Goal: Information Seeking & Learning: Compare options

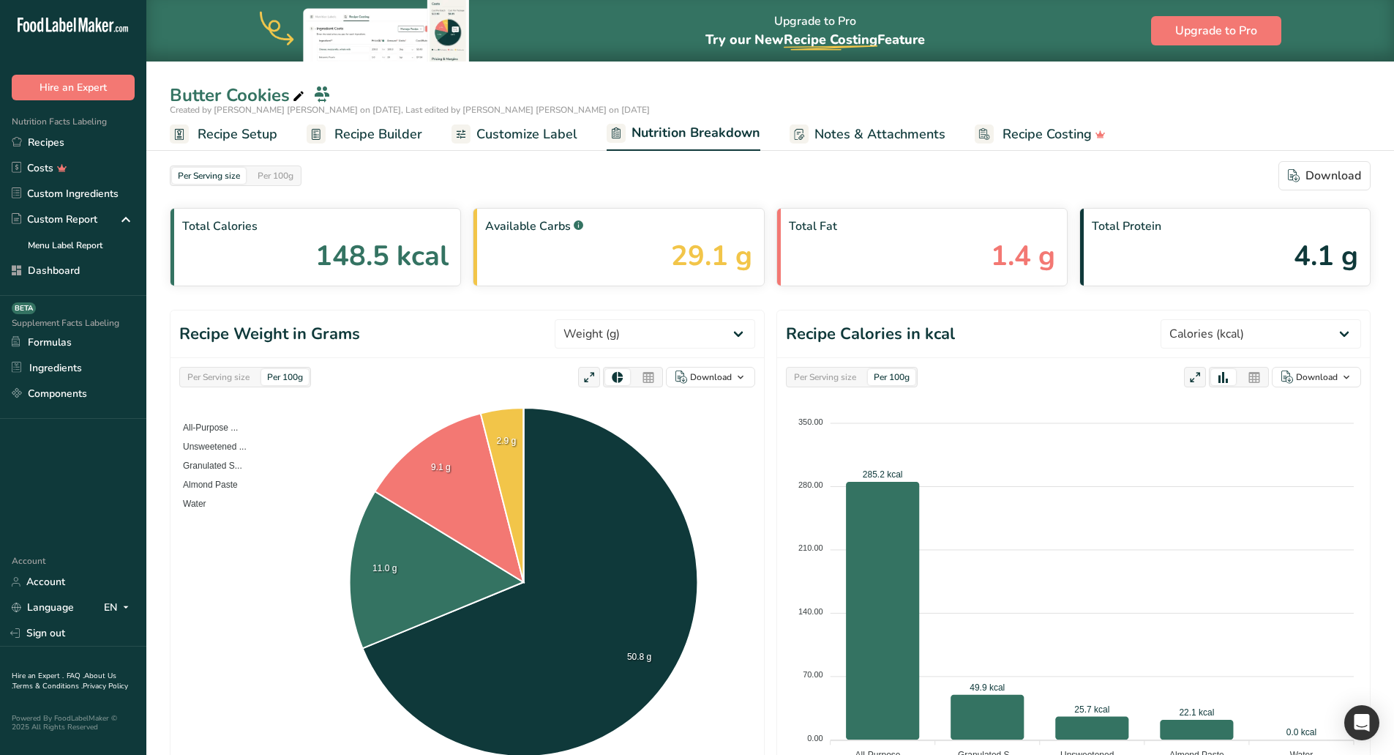
select select "Calories"
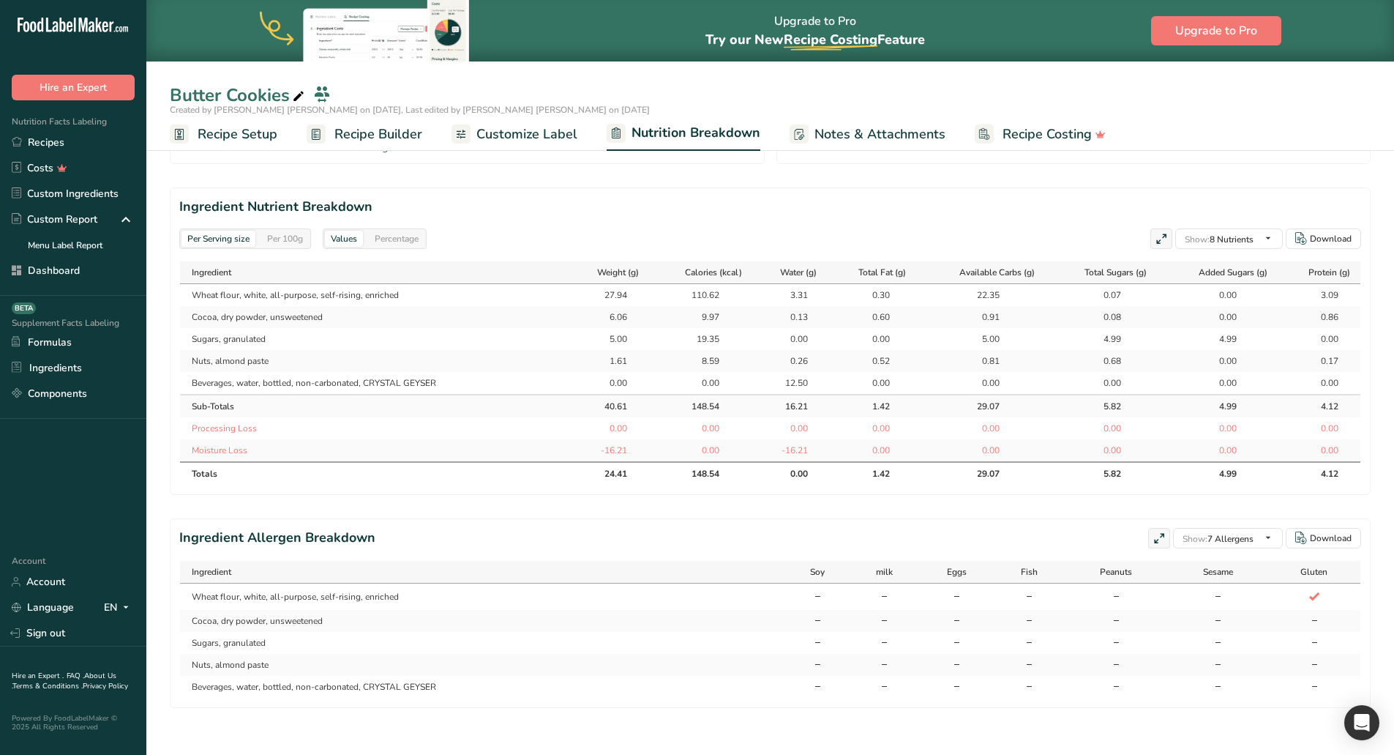
click at [67, 188] on link "Custom Ingredients" at bounding box center [73, 194] width 146 height 26
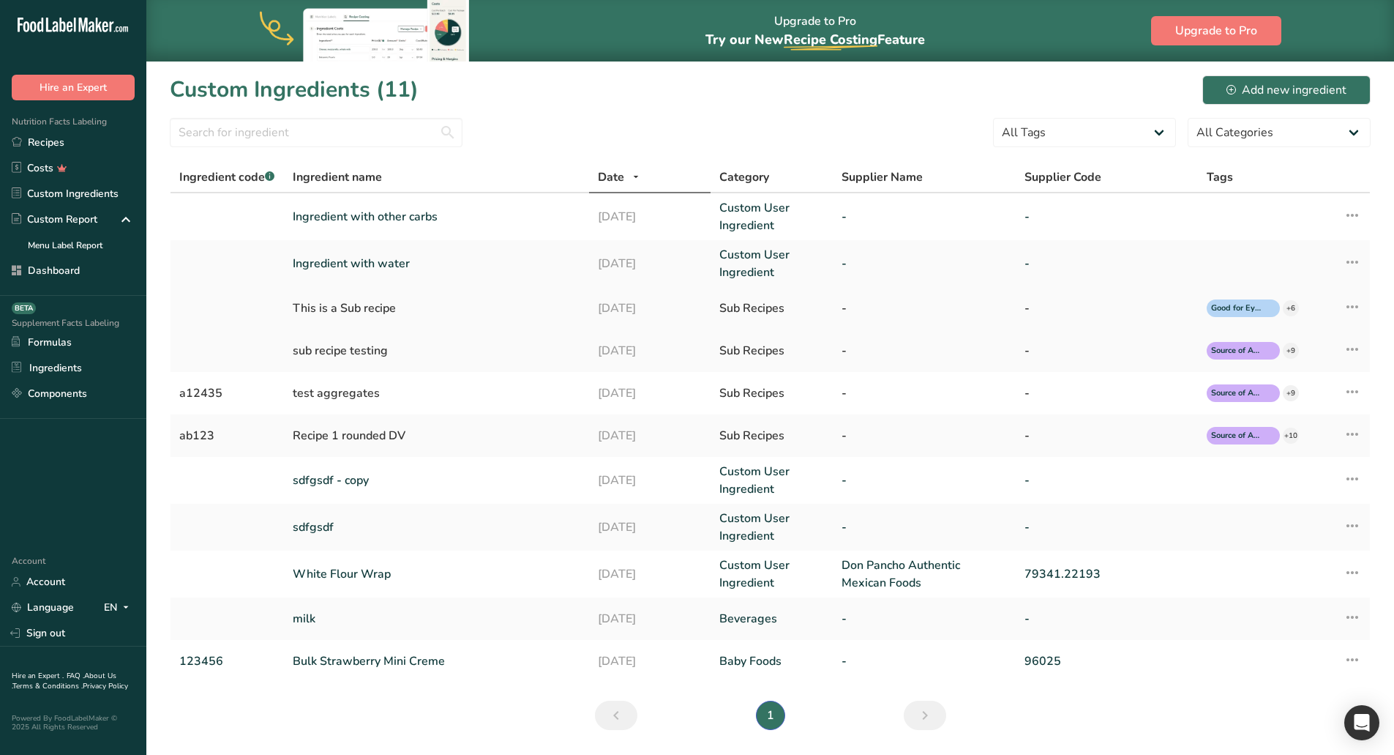
click at [1355, 306] on icon at bounding box center [1353, 306] width 18 height 26
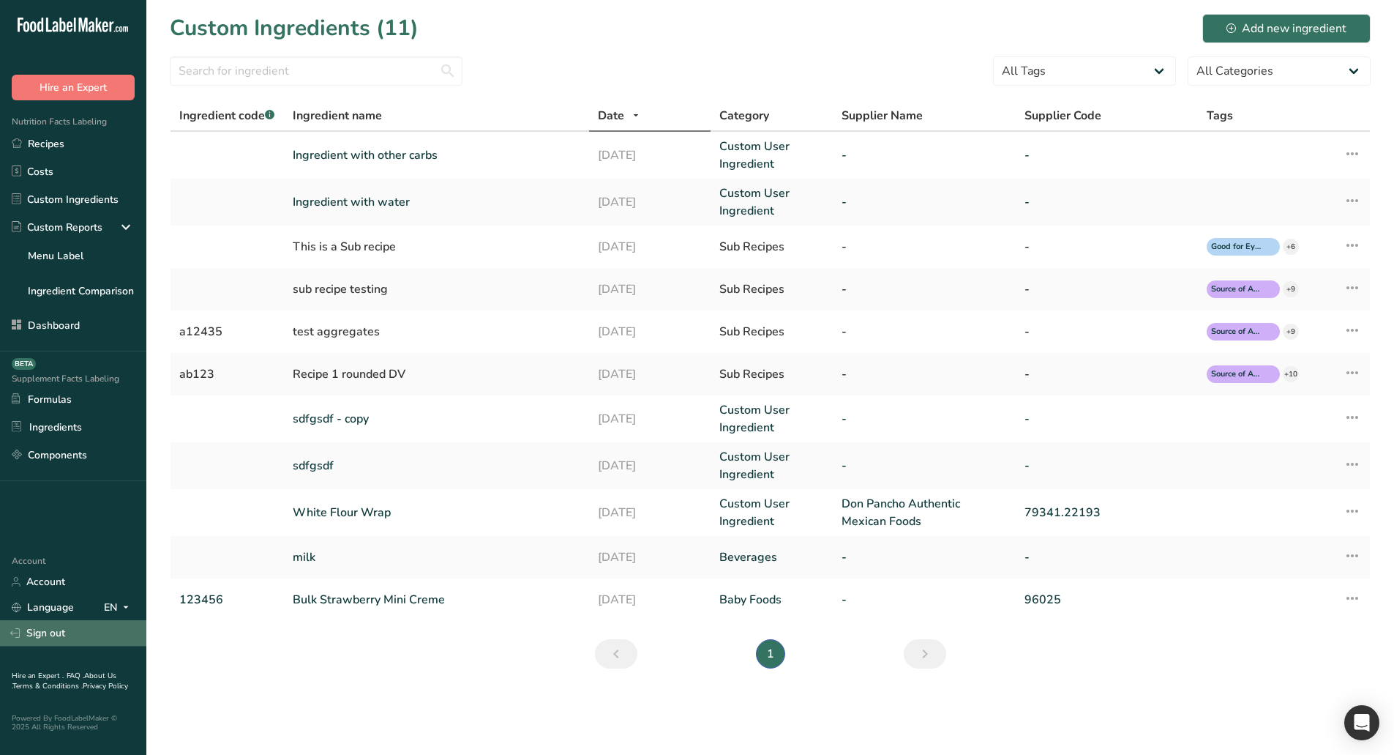
click at [39, 633] on link "Sign out" at bounding box center [73, 633] width 146 height 26
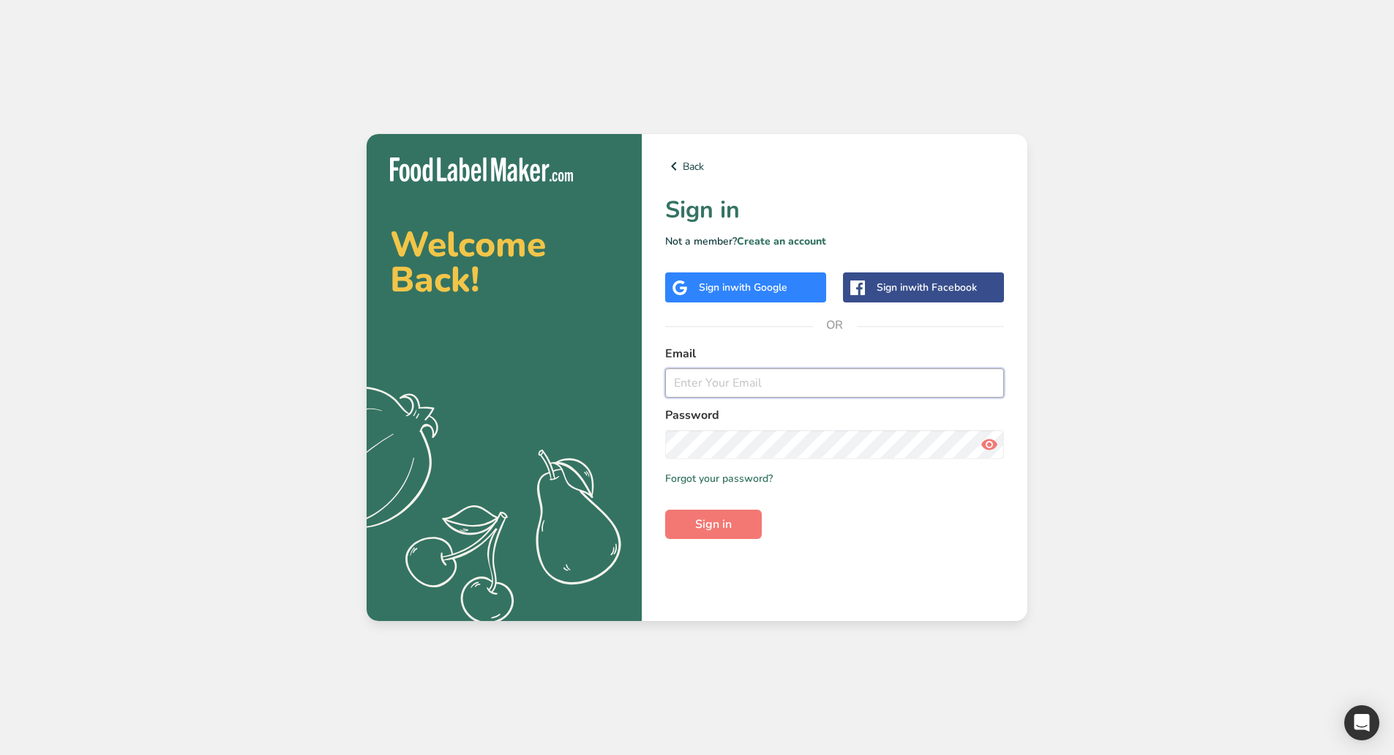
click at [724, 389] on input "email" at bounding box center [834, 382] width 339 height 29
type input "[EMAIL_ADDRESS][DOMAIN_NAME]"
click at [712, 527] on span "Sign in" at bounding box center [713, 524] width 37 height 18
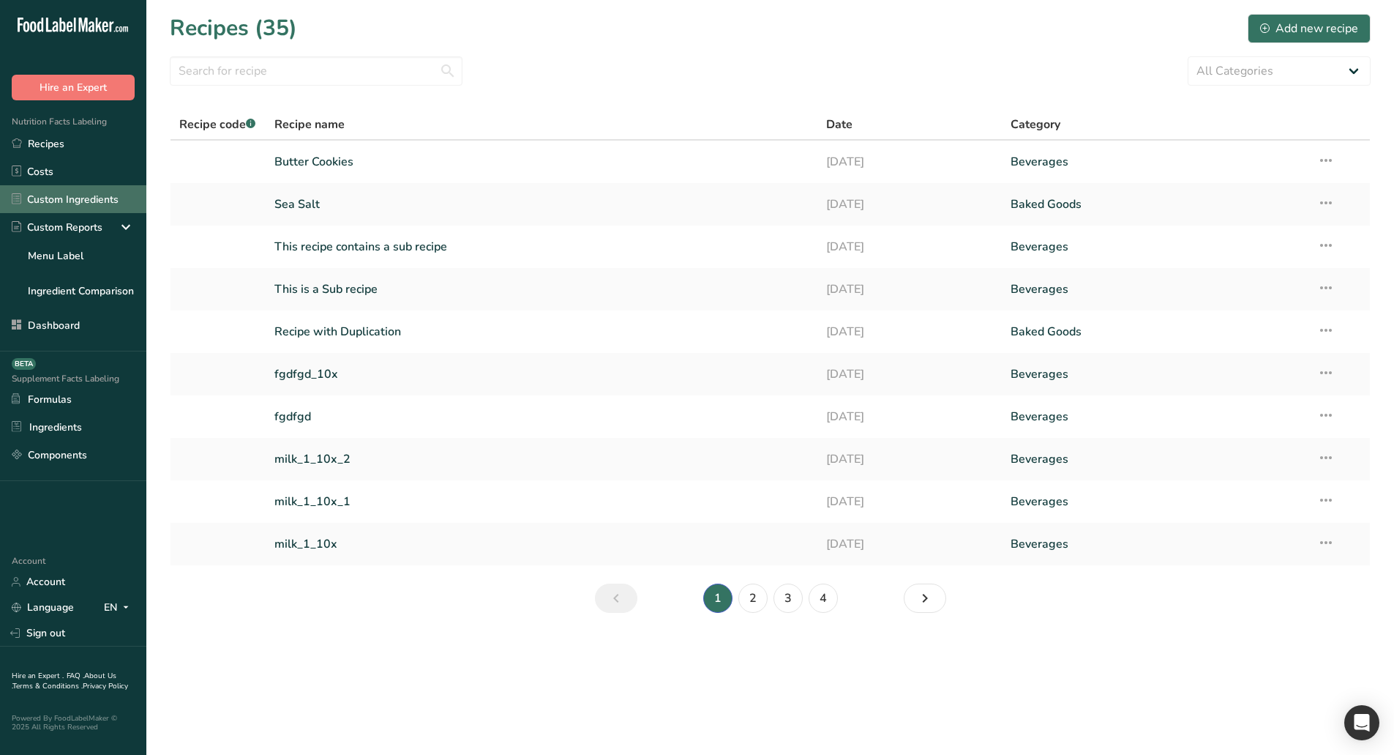
click at [70, 206] on link "Custom Ingredients" at bounding box center [73, 199] width 146 height 28
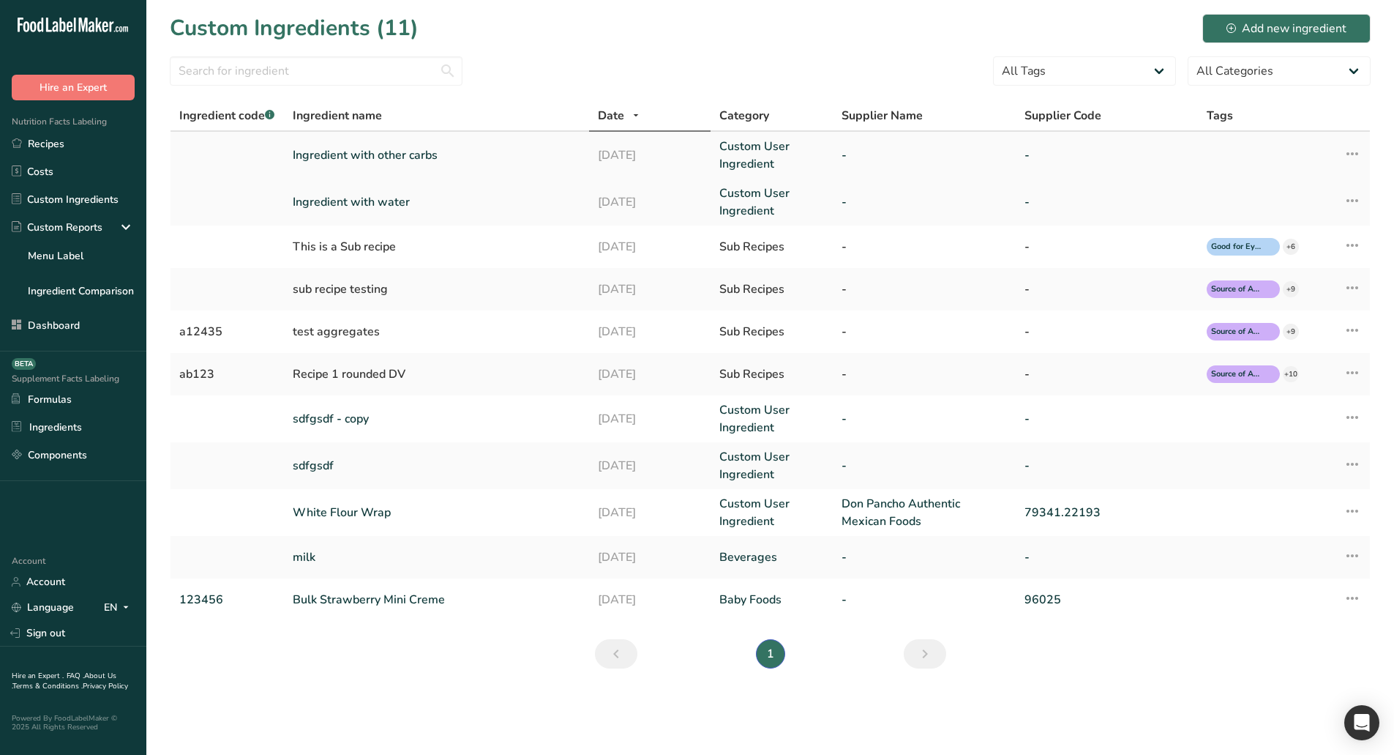
click at [1352, 156] on icon at bounding box center [1353, 154] width 18 height 26
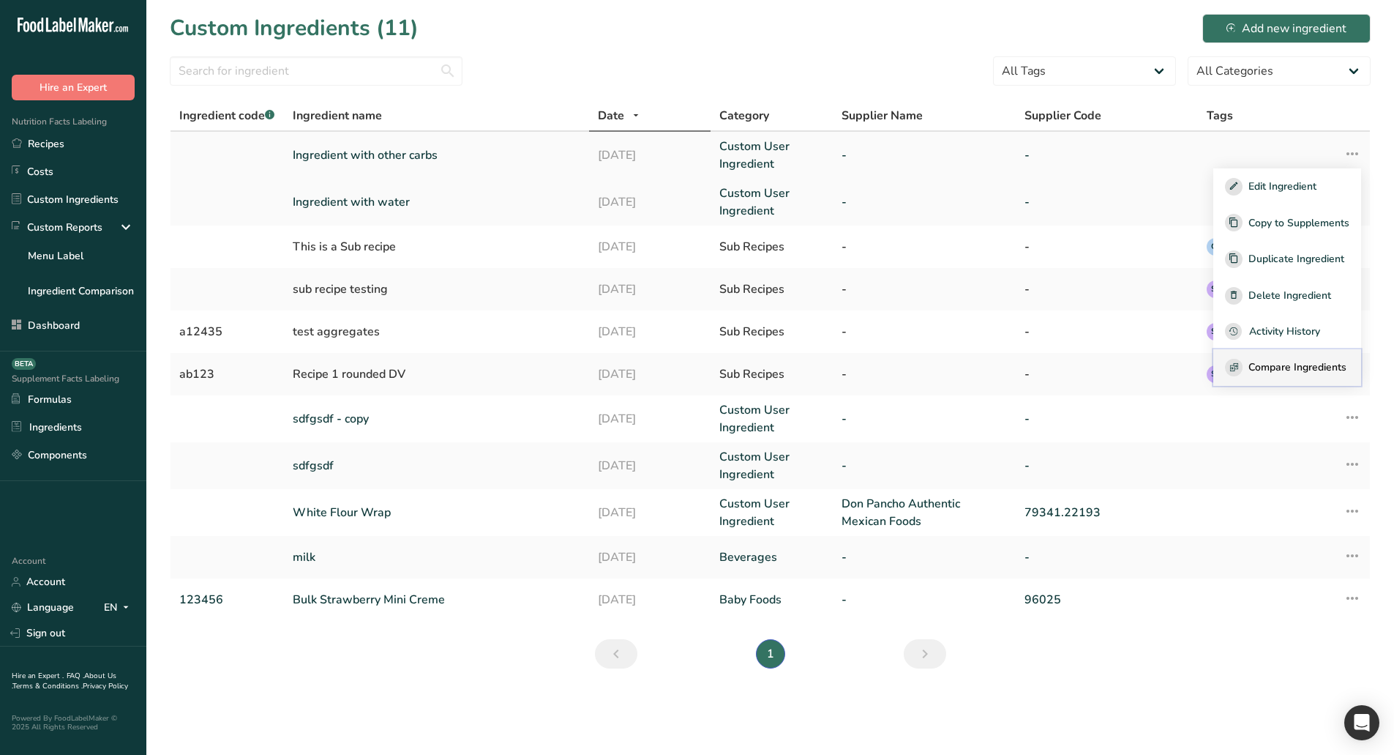
click at [1289, 370] on span "Compare Ingredients" at bounding box center [1298, 366] width 98 height 15
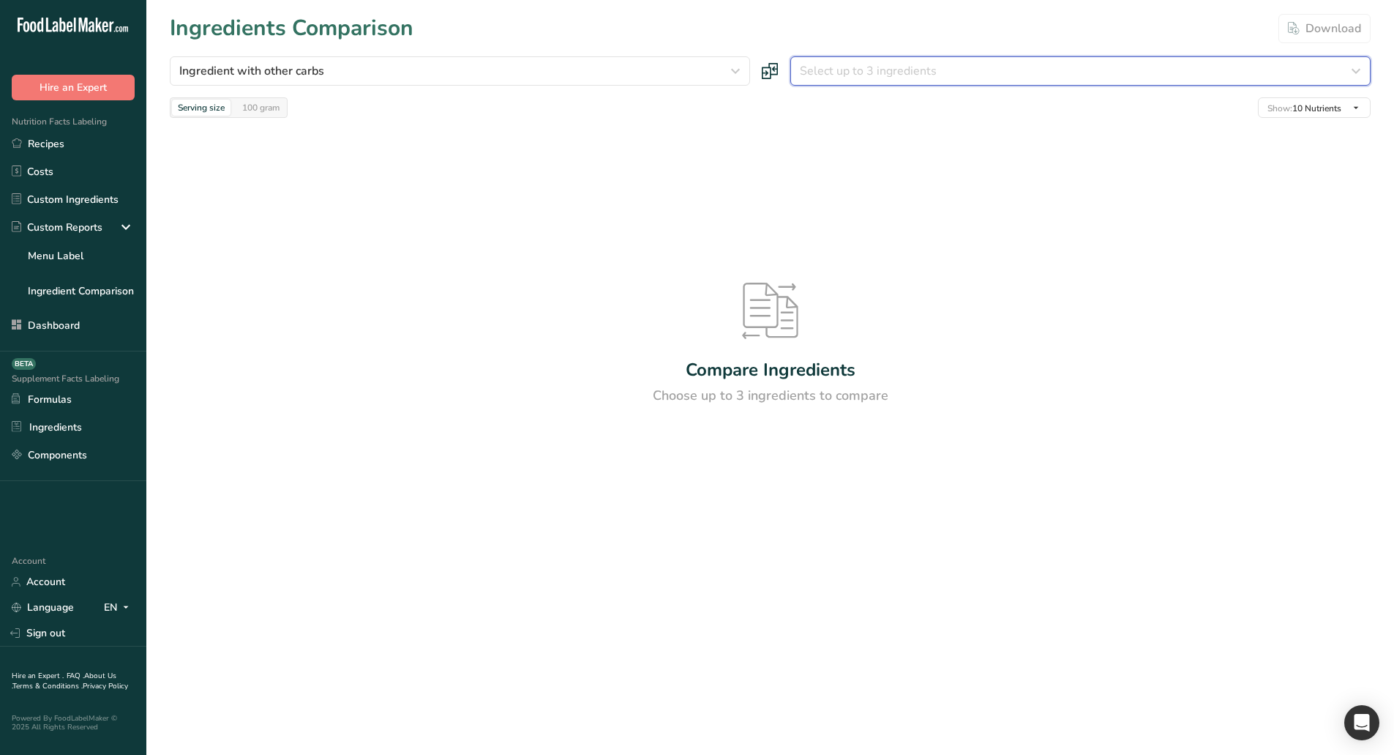
click at [996, 75] on div "Select up to 3 ingredients" at bounding box center [1076, 71] width 553 height 18
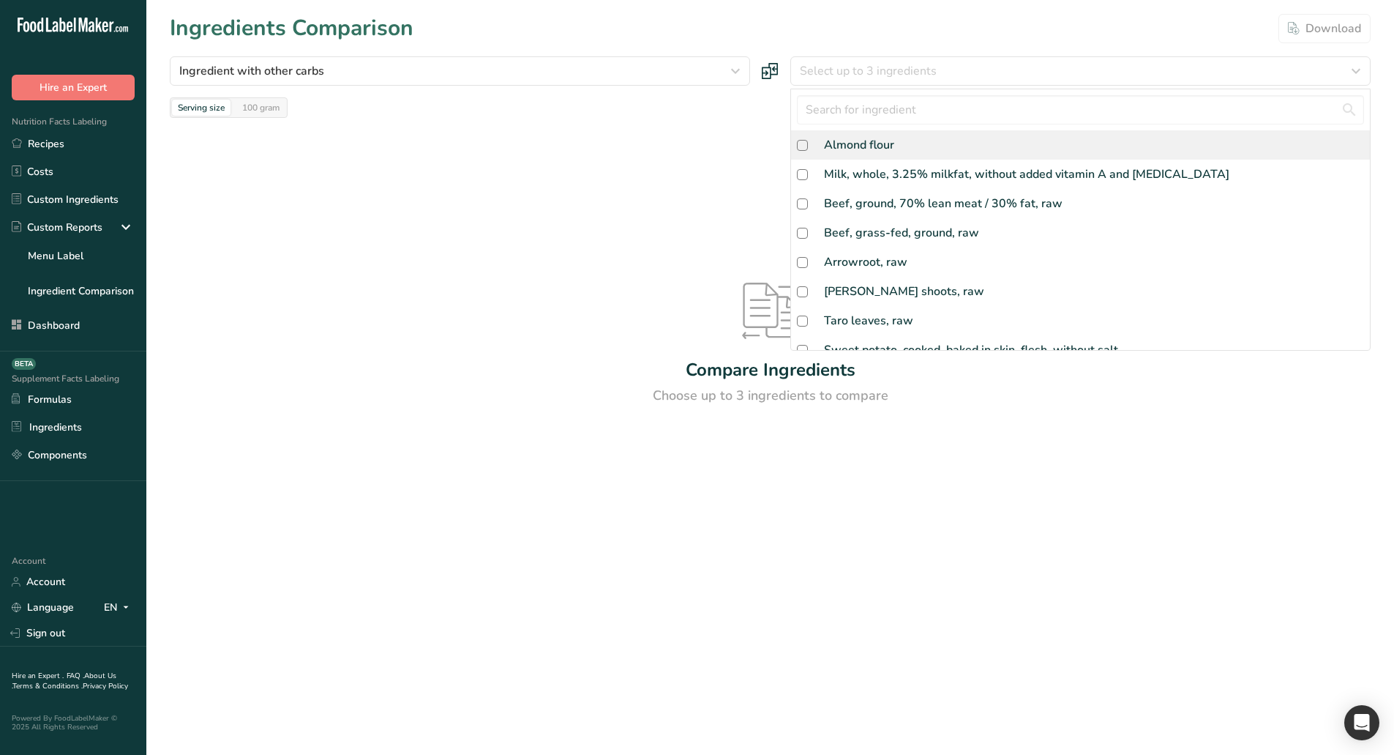
click at [850, 143] on div "Almond flour" at bounding box center [859, 145] width 70 height 18
checkbox input "true"
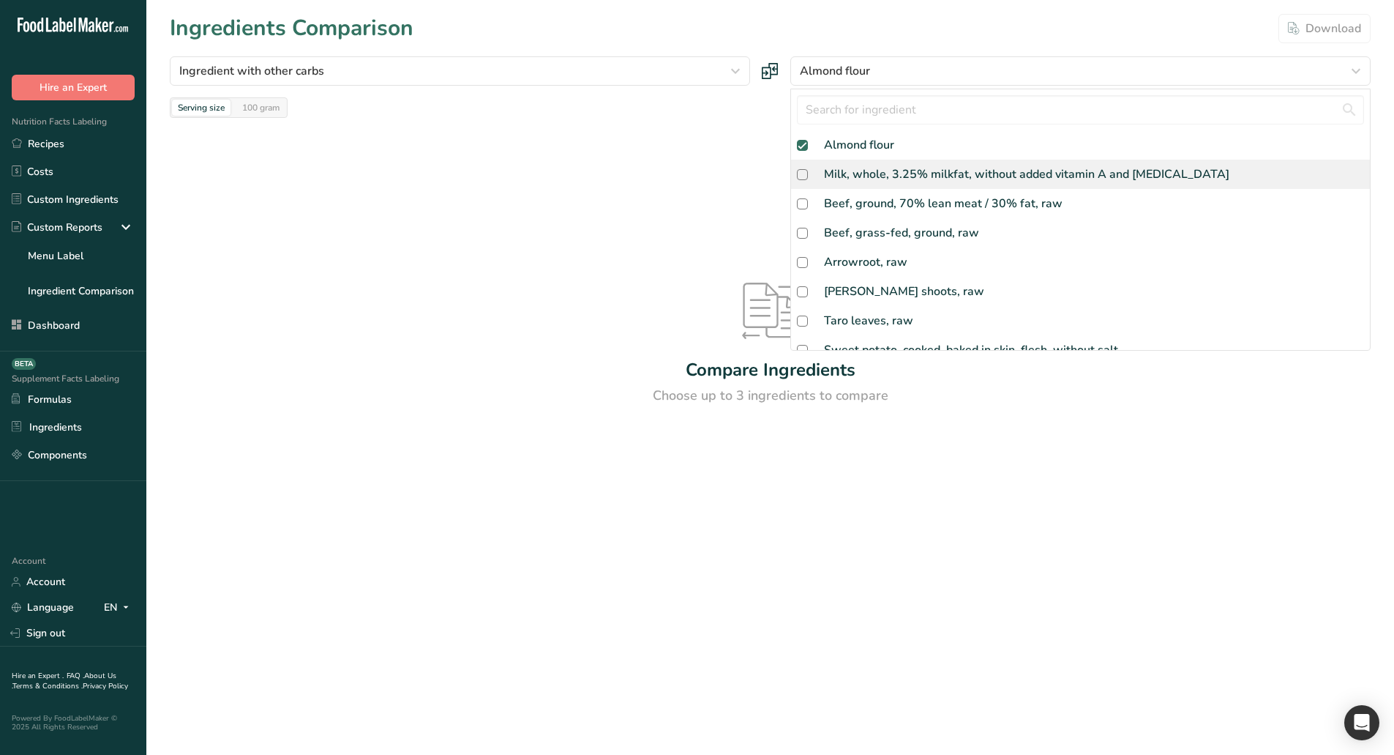
click at [859, 174] on div "Milk, whole, 3.25% milkfat, without added vitamin A and vitamin D" at bounding box center [1026, 174] width 405 height 18
checkbox input "true"
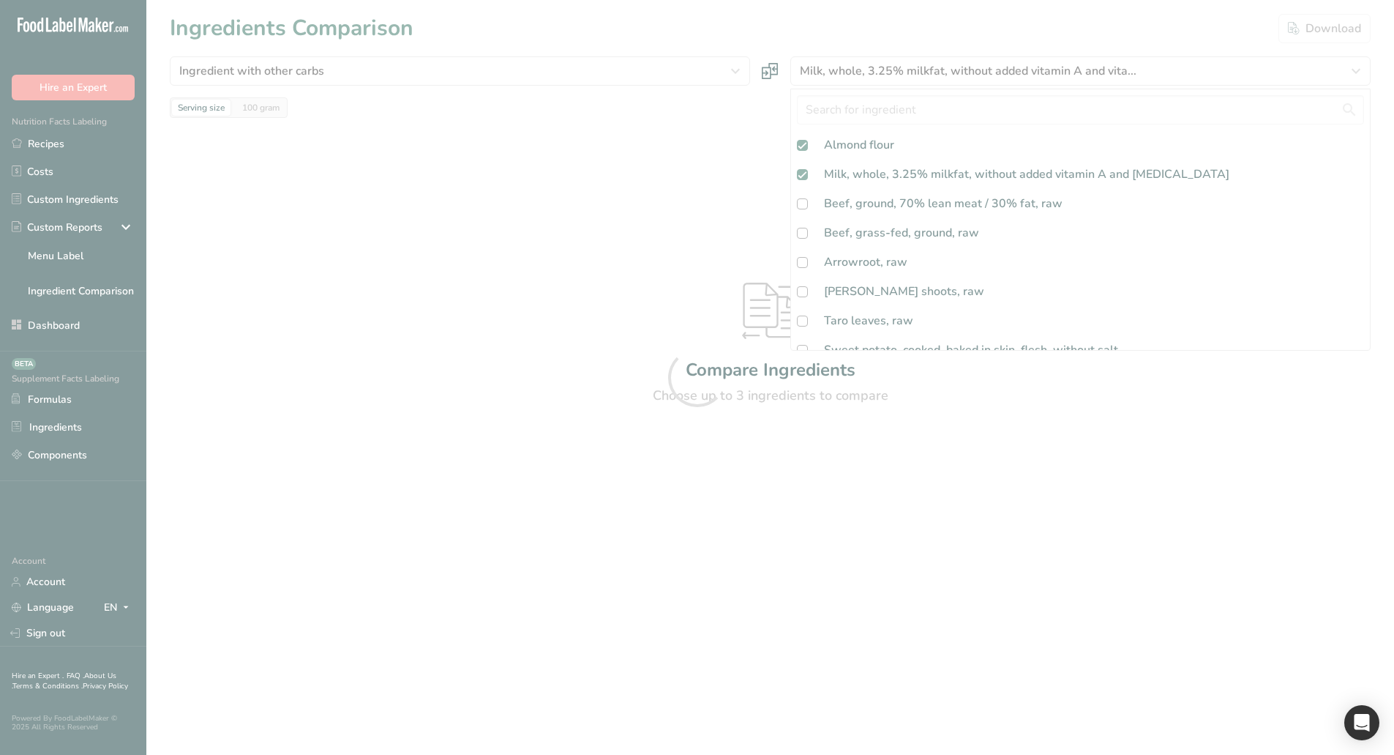
click at [662, 184] on div at bounding box center [697, 377] width 1394 height 755
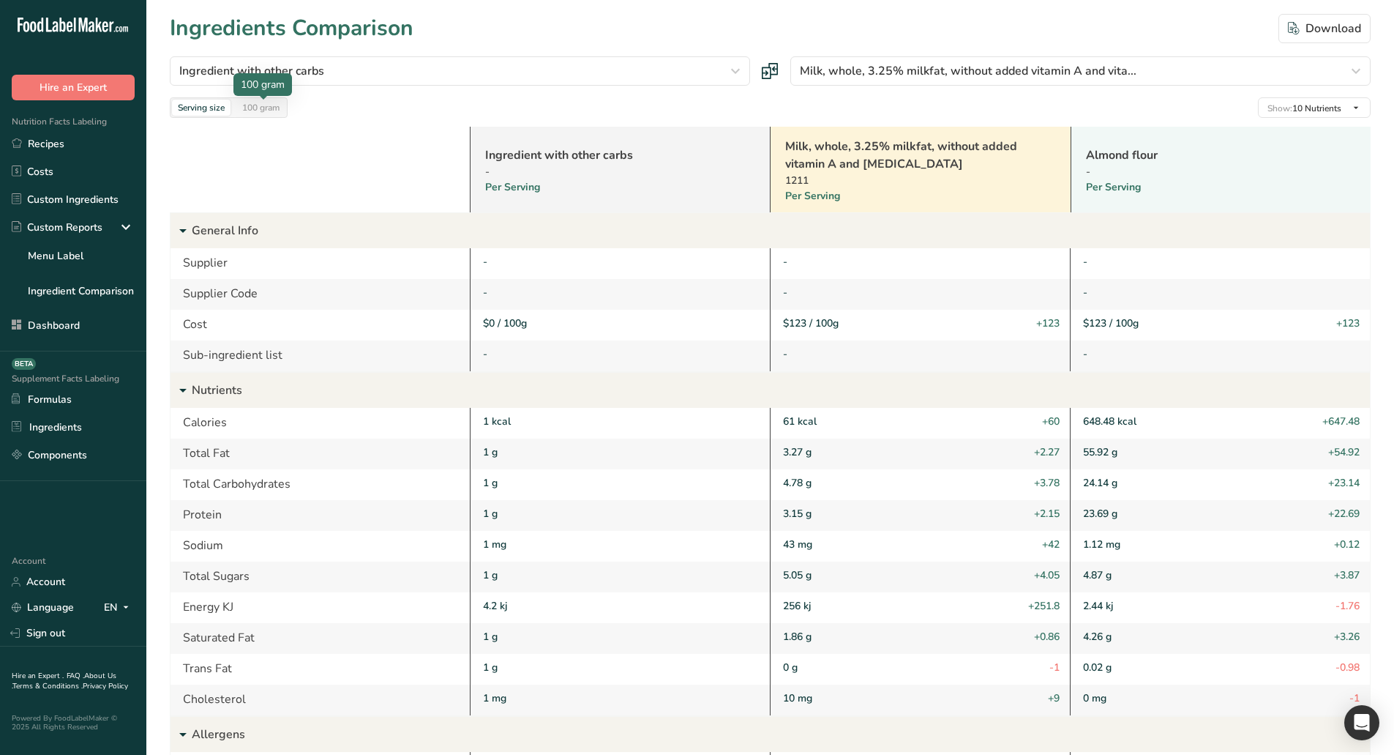
click at [269, 113] on div "100 gram" at bounding box center [260, 108] width 49 height 16
click at [0, 0] on div at bounding box center [0, 0] width 0 height 0
click at [207, 105] on div "Serving size" at bounding box center [201, 108] width 59 height 16
click at [266, 108] on div "100 gram" at bounding box center [260, 108] width 49 height 16
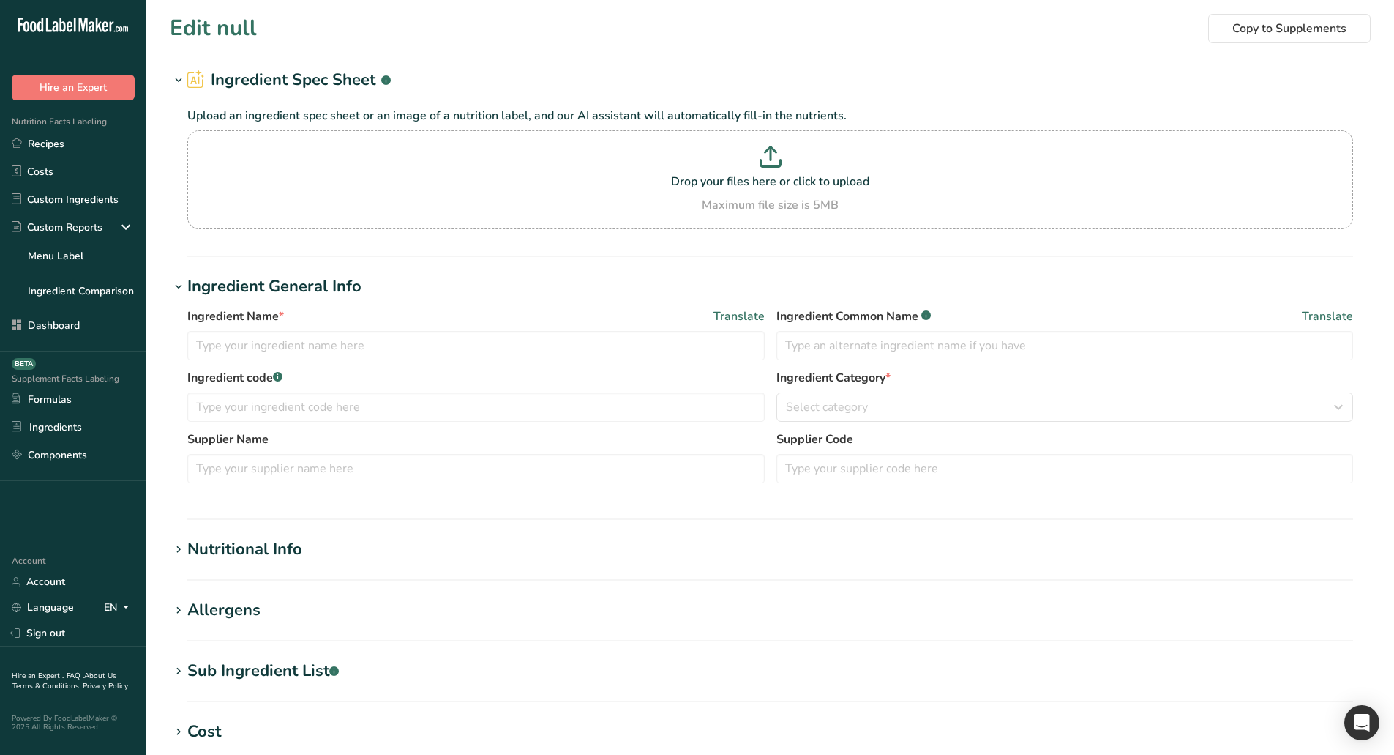
type input "compare 2"
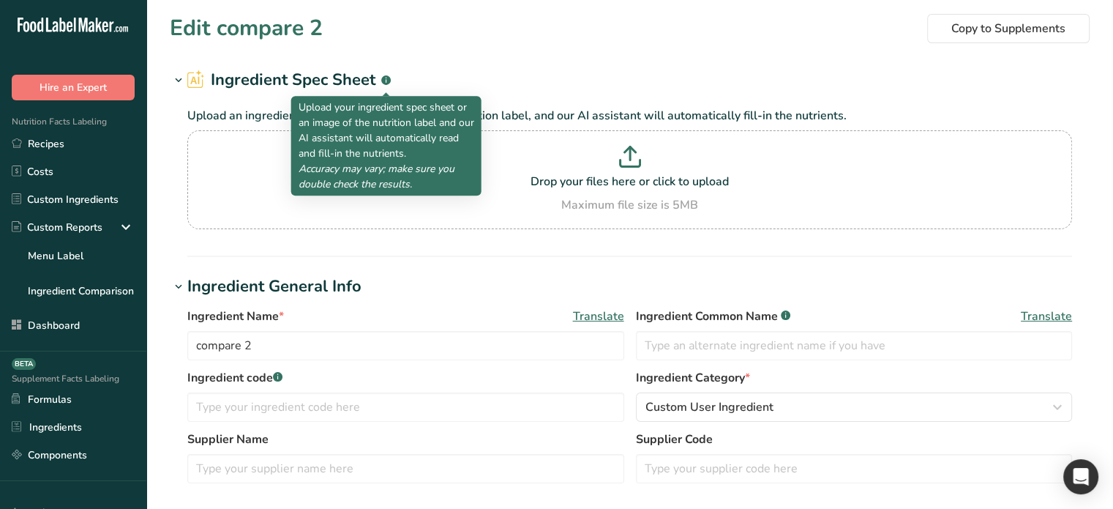
click at [342, 80] on h2 "Ingredient Spec Sheet .a-a{fill:#347362;}.b-a{fill:#fff;}" at bounding box center [288, 80] width 203 height 24
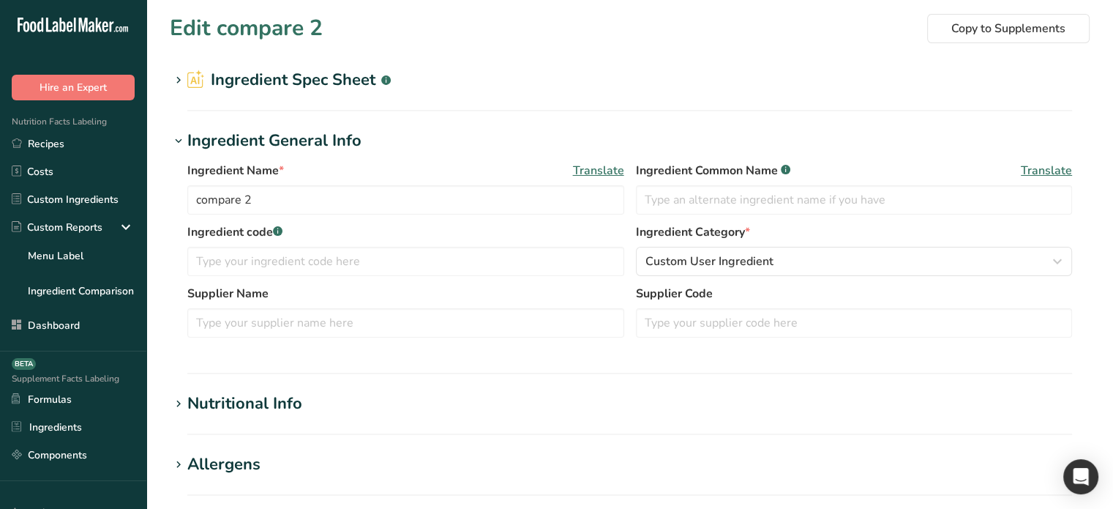
click at [342, 79] on h2 "Ingredient Spec Sheet .a-a{fill:#347362;}.b-a{fill:#fff;}" at bounding box center [288, 80] width 203 height 24
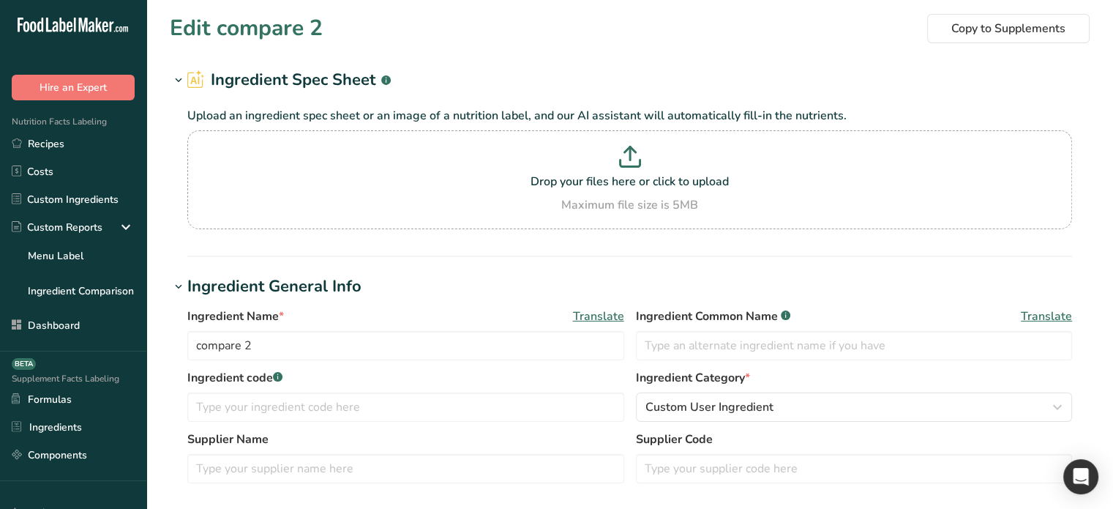
scroll to position [366, 0]
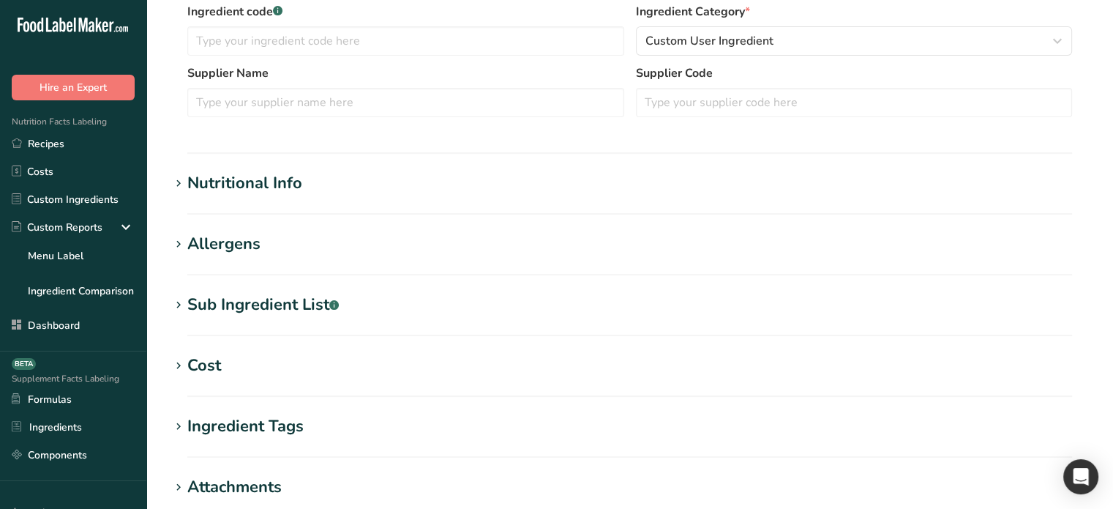
click at [164, 183] on section "Edit compare 2 Copy to Supplements Ingredient Spec Sheet .a-a{fill:#347362;}.b-…" at bounding box center [629, 171] width 967 height 1075
click at [193, 187] on div "Nutritional Info" at bounding box center [244, 183] width 115 height 24
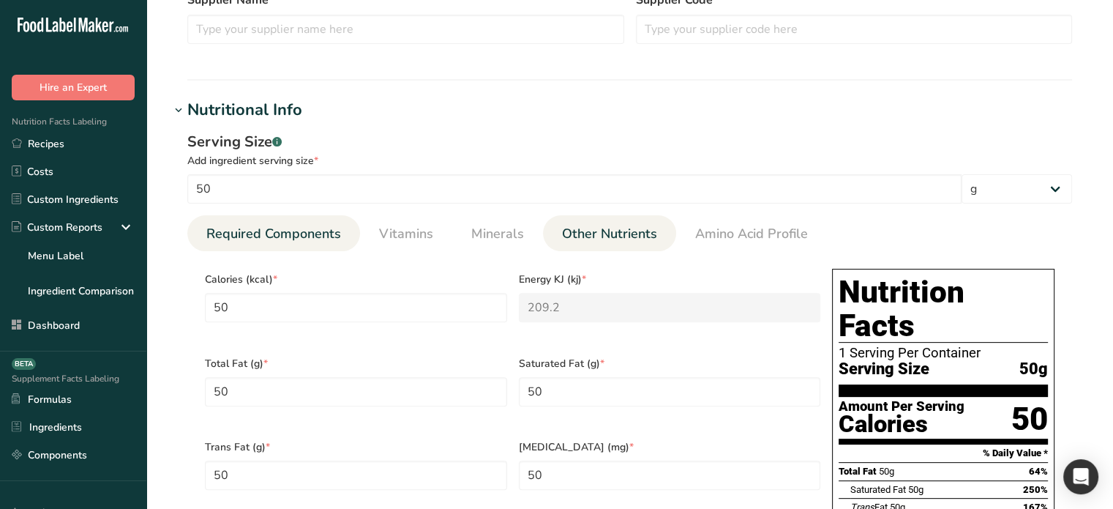
scroll to position [0, 0]
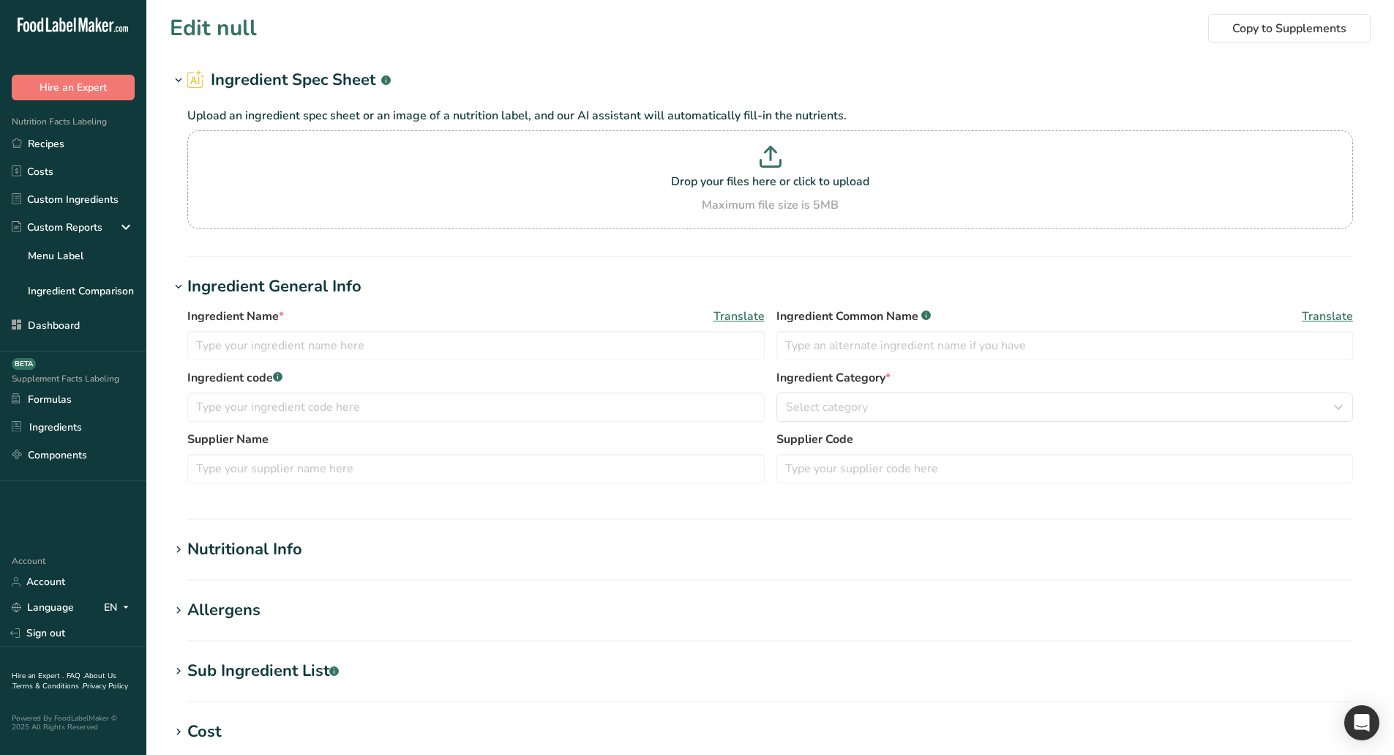
type input "compare 1"
type input "Ingredient Common Name"
type input "Ingredient code"
type input "Supplier Name"
type input "Supplier Code"
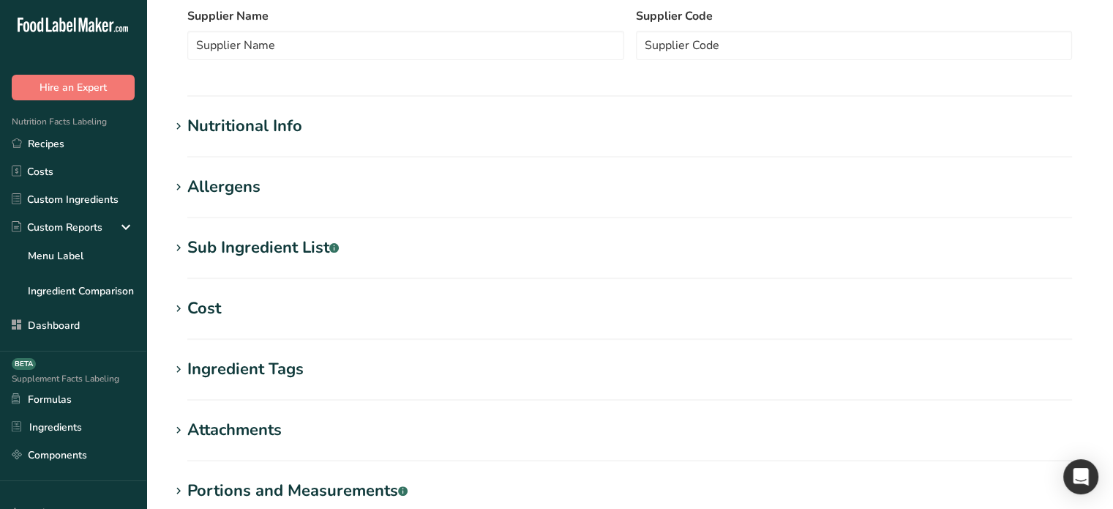
scroll to position [439, 0]
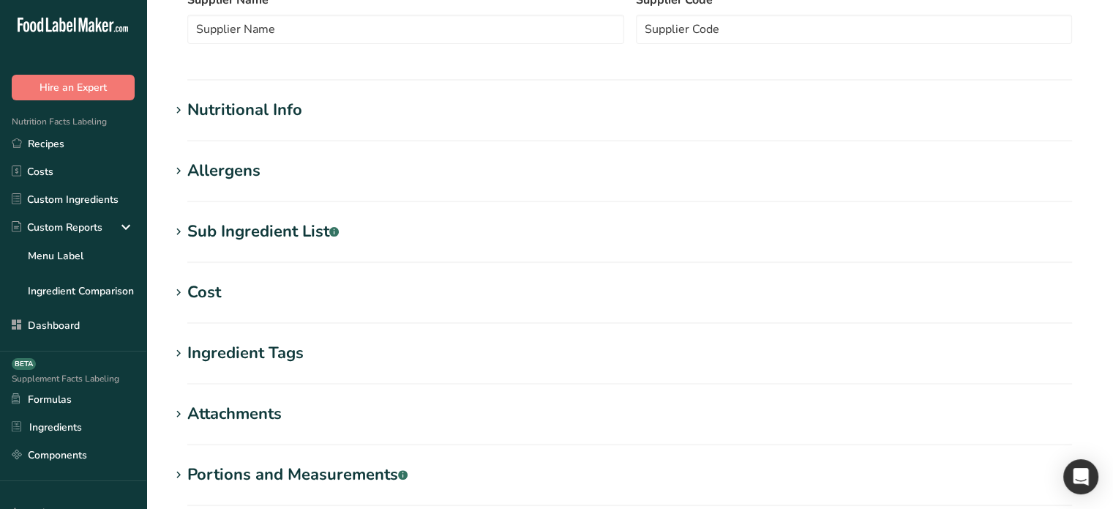
click at [226, 99] on div "Nutritional Info" at bounding box center [244, 110] width 115 height 24
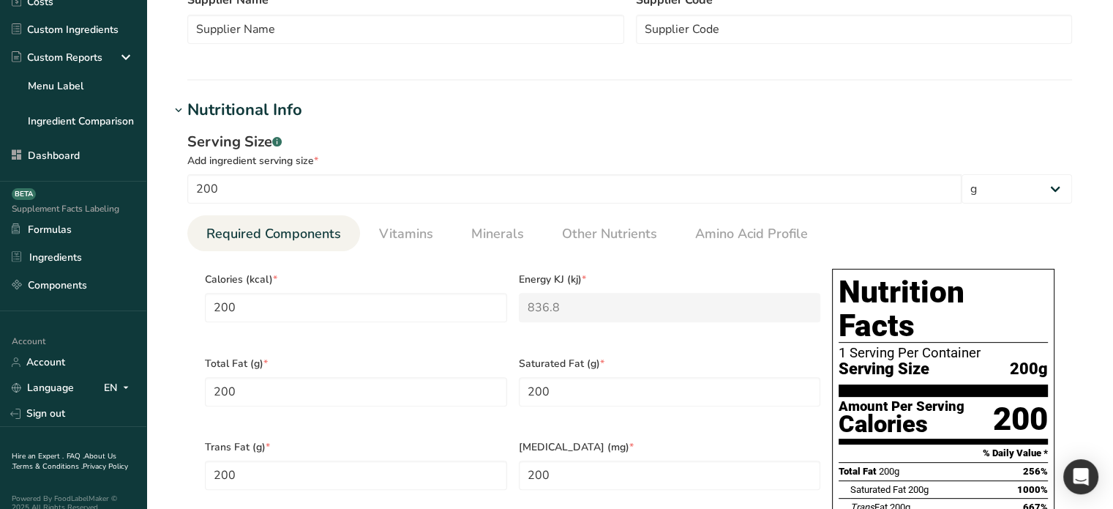
scroll to position [193, 0]
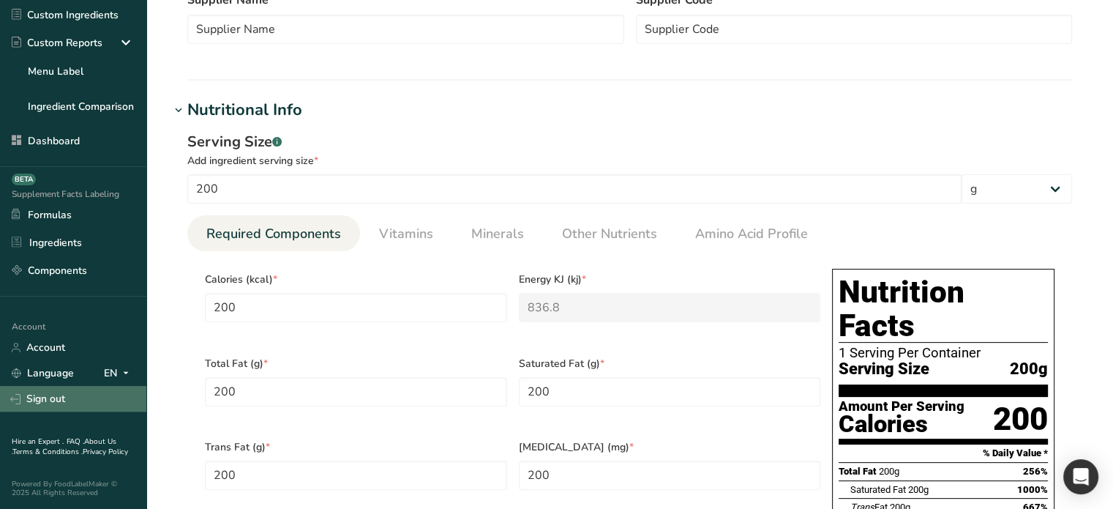
click at [50, 394] on link "Sign out" at bounding box center [73, 399] width 146 height 26
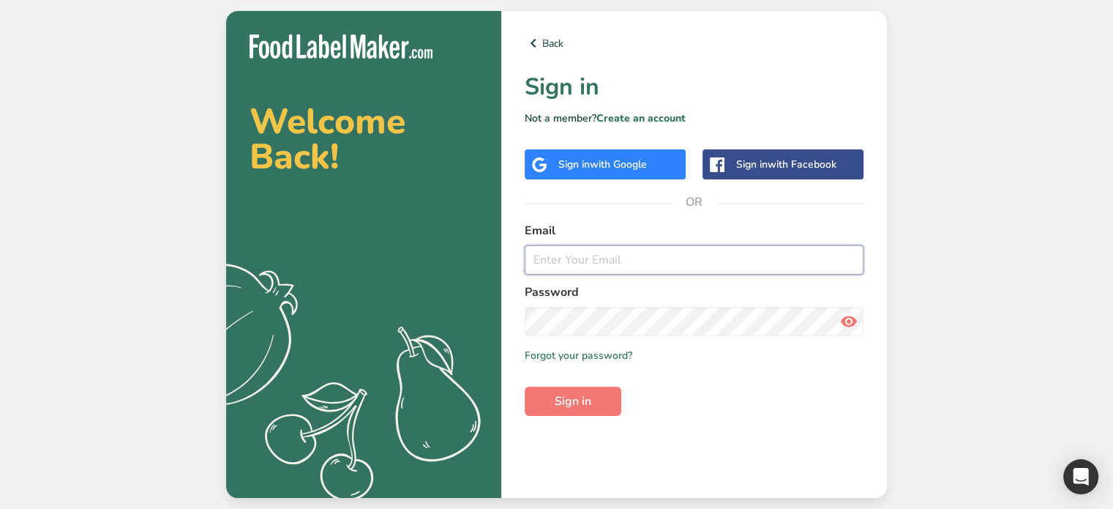
click at [624, 260] on input "email" at bounding box center [694, 259] width 339 height 29
click at [618, 269] on input "email" at bounding box center [694, 259] width 339 height 29
paste input "admin@test.com"
click at [538, 259] on input "admin@test.com" at bounding box center [694, 259] width 339 height 29
type input "admin@test.com"
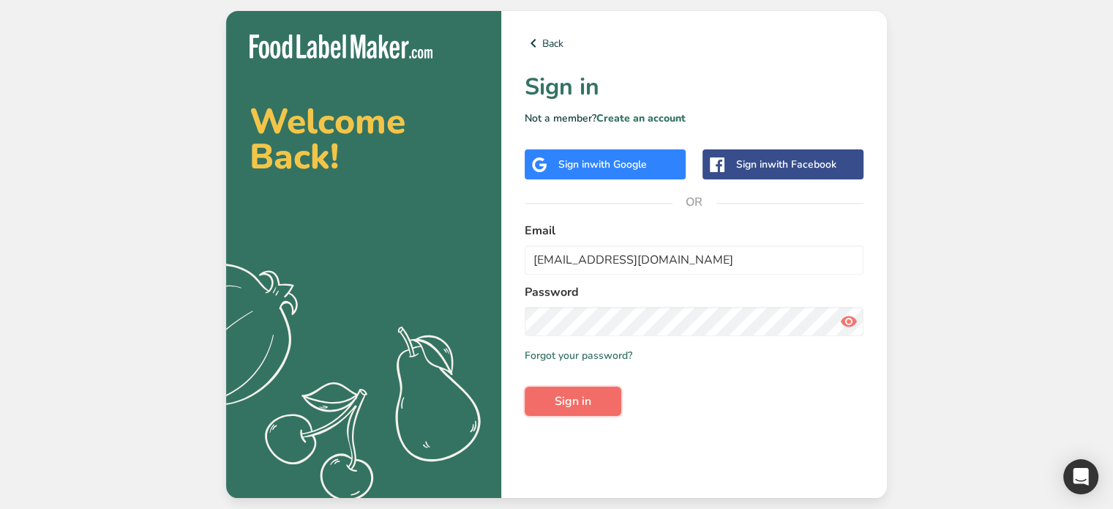
click at [580, 403] on span "Sign in" at bounding box center [573, 401] width 37 height 18
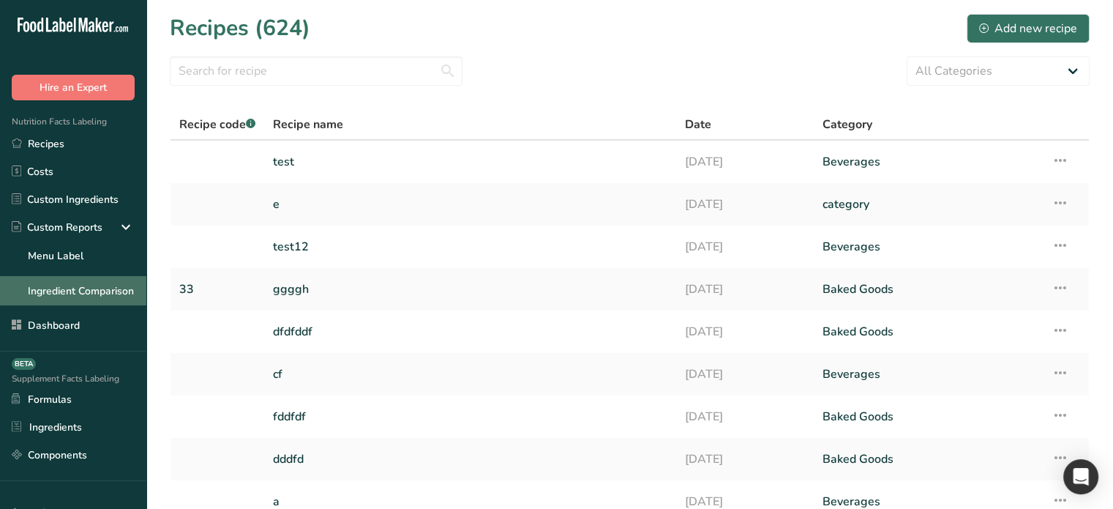
click at [59, 292] on link "Ingredient Comparison" at bounding box center [73, 290] width 146 height 29
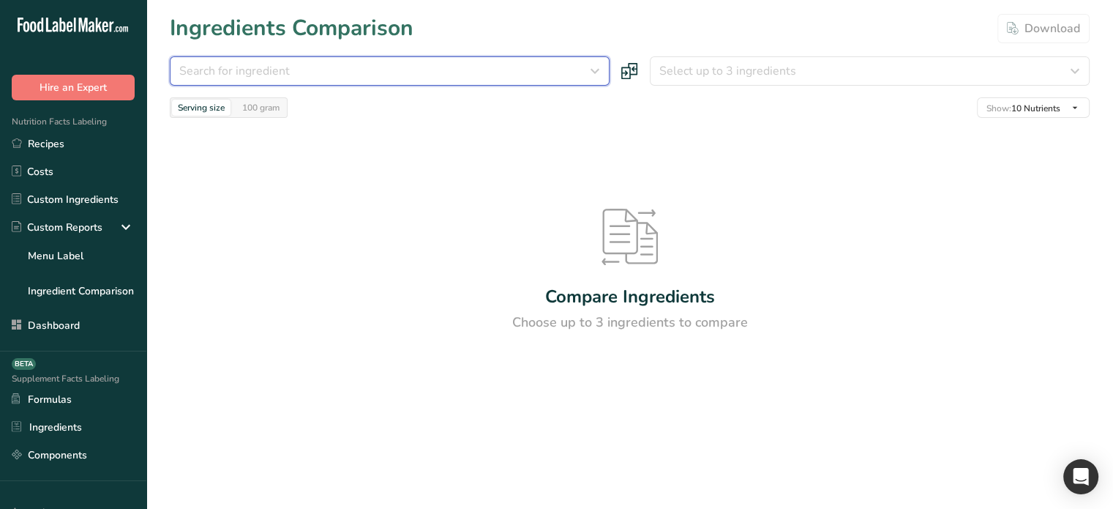
click at [361, 72] on div "Search for ingredient" at bounding box center [385, 71] width 412 height 18
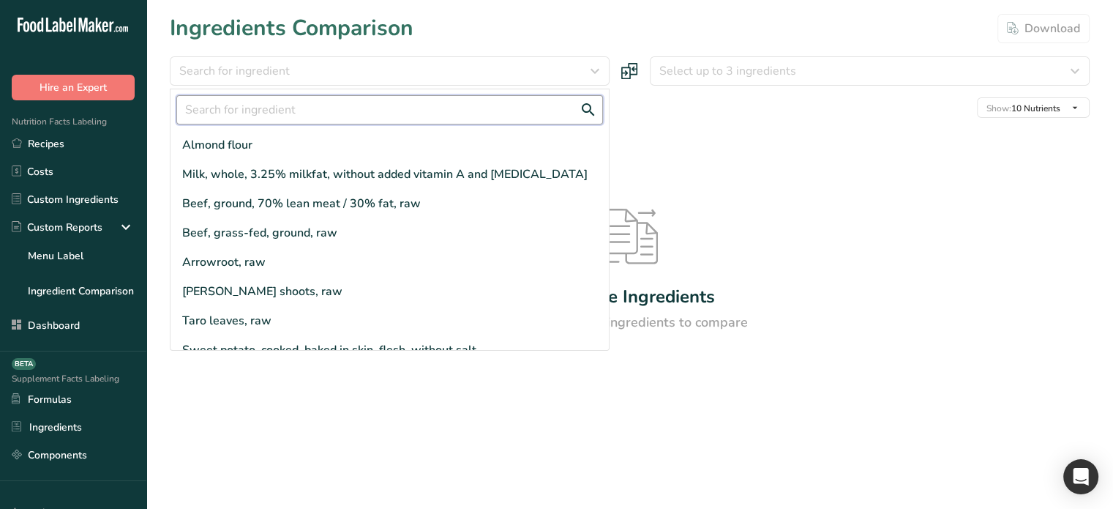
click at [252, 108] on input "text" at bounding box center [389, 109] width 427 height 29
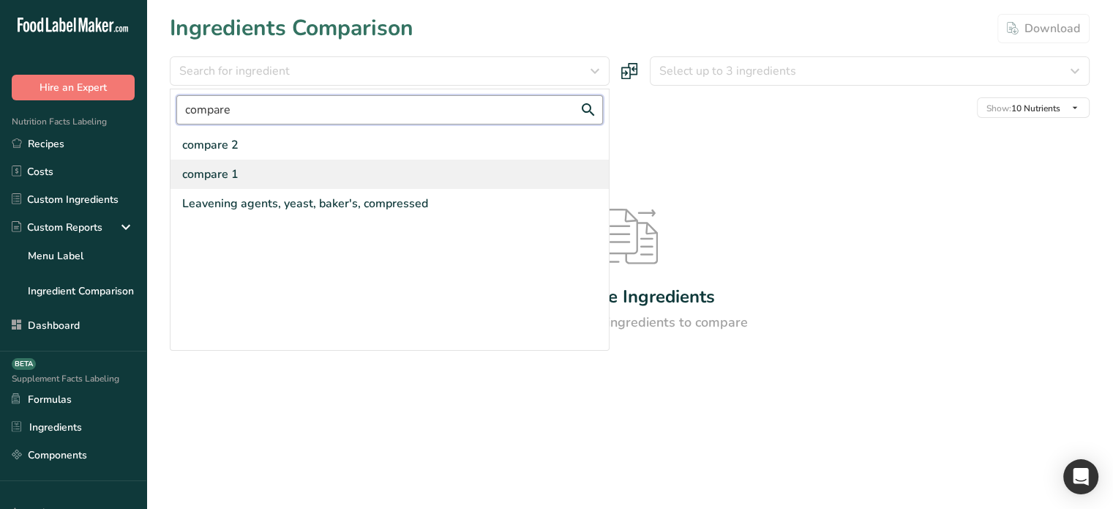
type input "compare"
click at [225, 169] on div "compare 1" at bounding box center [210, 174] width 56 height 18
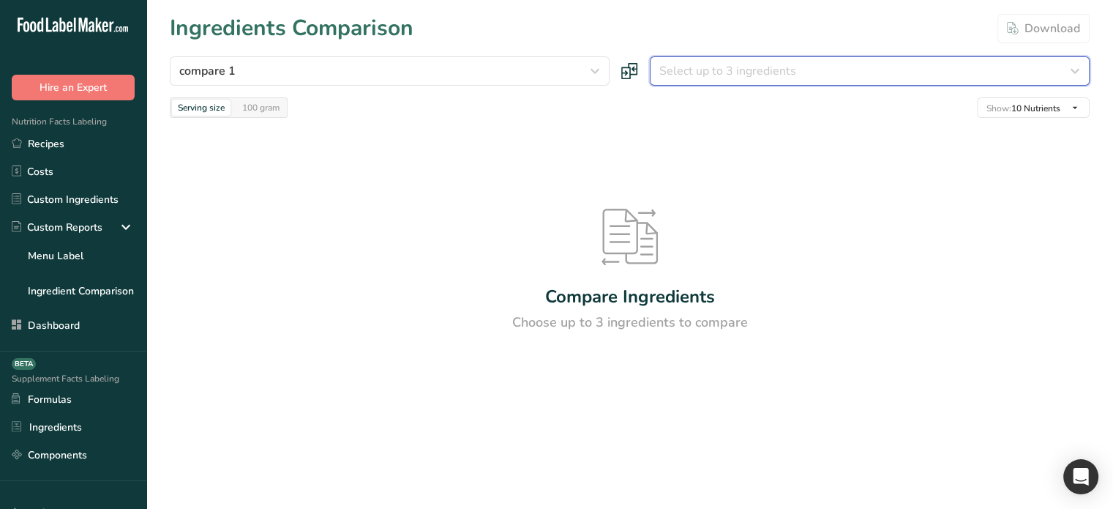
click at [695, 65] on span "Select up to 3 ingredients" at bounding box center [727, 71] width 137 height 18
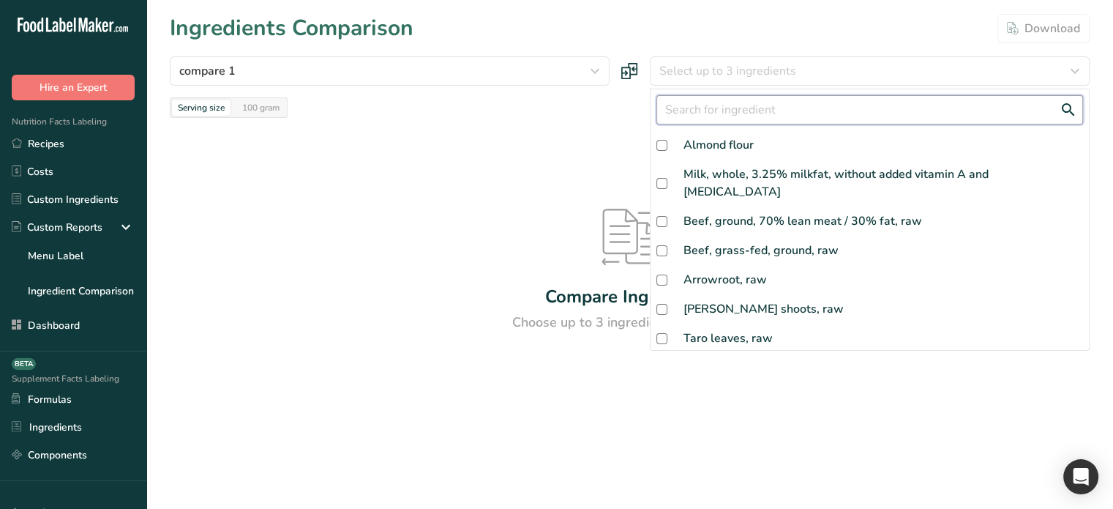
click at [734, 110] on input "text" at bounding box center [869, 109] width 427 height 29
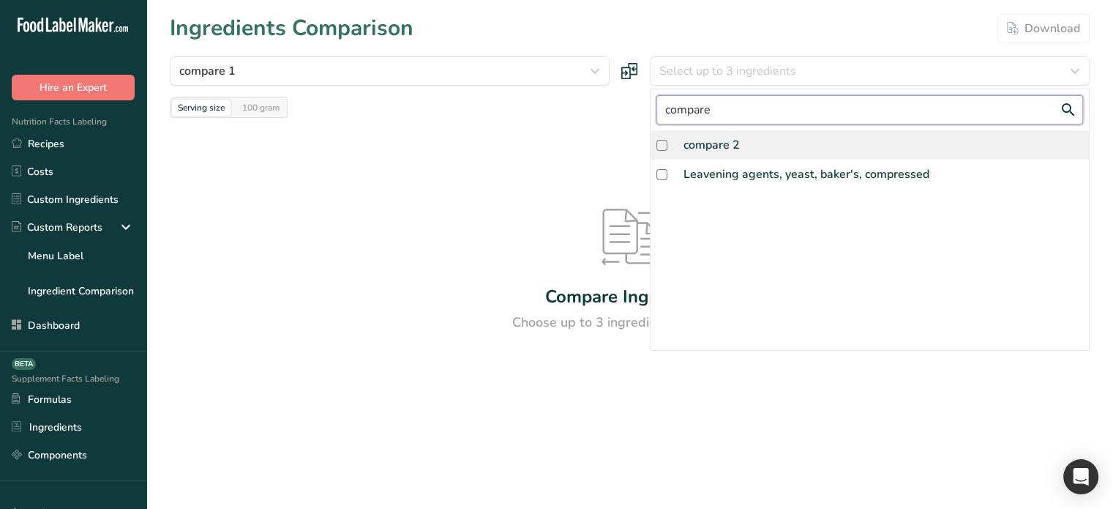
type input "compare"
click at [735, 138] on div "compare 2" at bounding box center [712, 145] width 56 height 18
checkbox input "true"
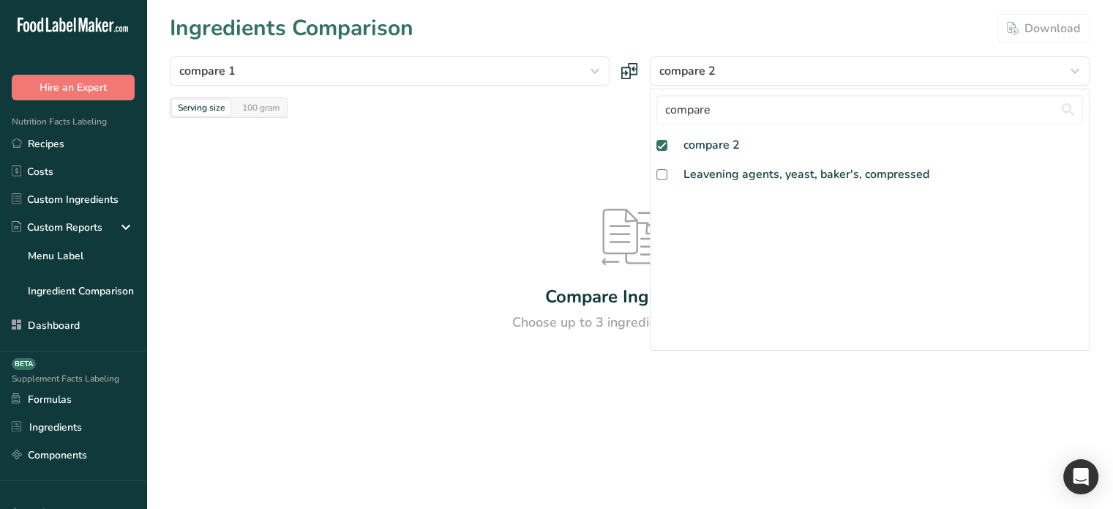
click at [491, 176] on div "Compare Ingredients Choose up to 3 ingredients to compare" at bounding box center [630, 270] width 920 height 305
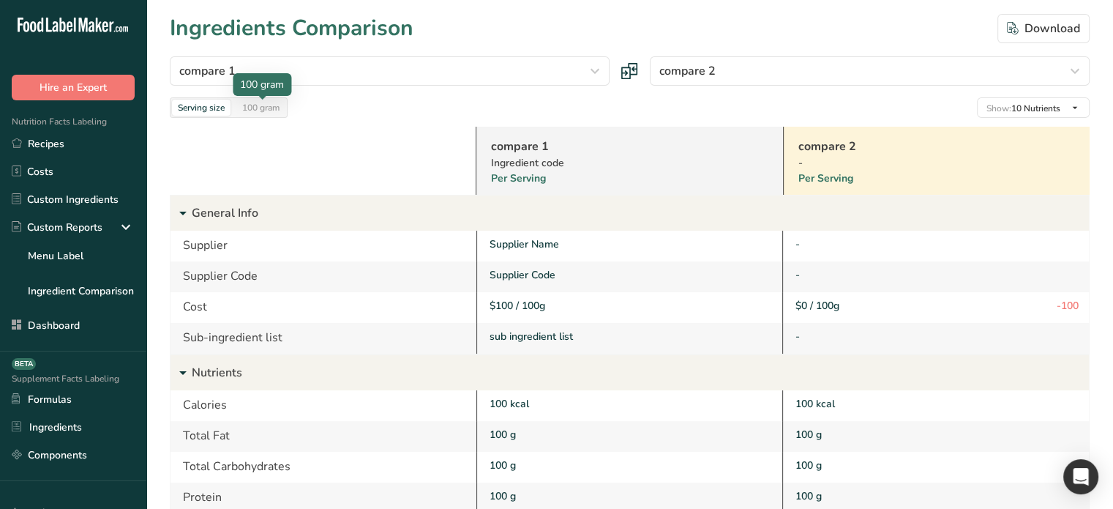
click at [265, 108] on div "100 gram" at bounding box center [260, 108] width 49 height 16
click at [189, 113] on div "Serving size" at bounding box center [201, 108] width 59 height 16
click at [255, 107] on div "100 gram" at bounding box center [260, 108] width 49 height 16
click at [205, 93] on div "compare 1 compare compare 1 Leavening agents, yeast, baker's, compressed compar…" at bounding box center [630, 86] width 920 height 61
click at [219, 98] on div "Serving size 100 gram" at bounding box center [229, 107] width 118 height 20
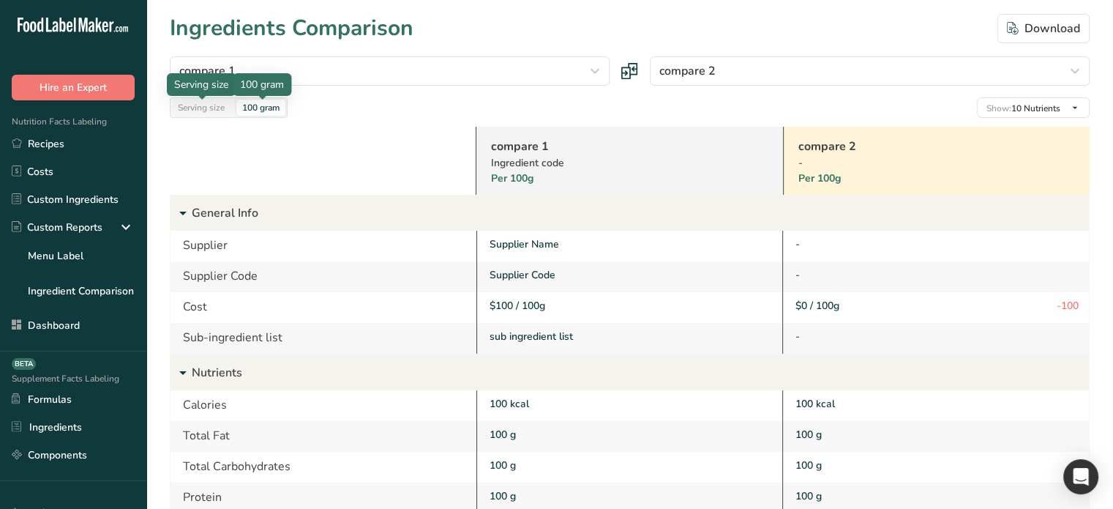
click at [220, 108] on div "Serving size" at bounding box center [201, 108] width 59 height 16
click at [255, 110] on div "100 gram" at bounding box center [260, 108] width 49 height 16
click at [203, 111] on div "Serving size" at bounding box center [201, 108] width 59 height 16
click at [389, 167] on div at bounding box center [323, 161] width 306 height 68
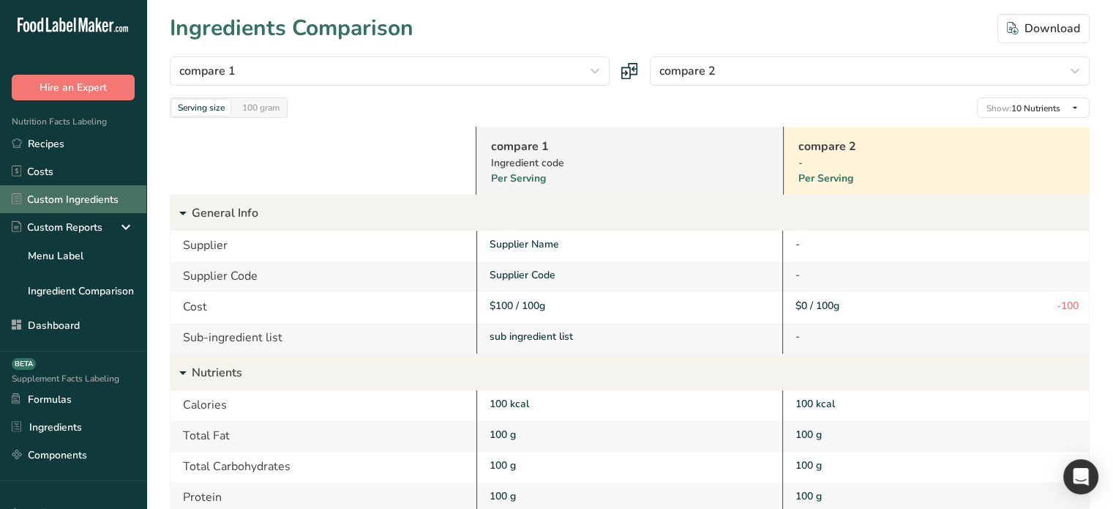
click at [47, 195] on link "Custom Ingredients" at bounding box center [73, 199] width 146 height 28
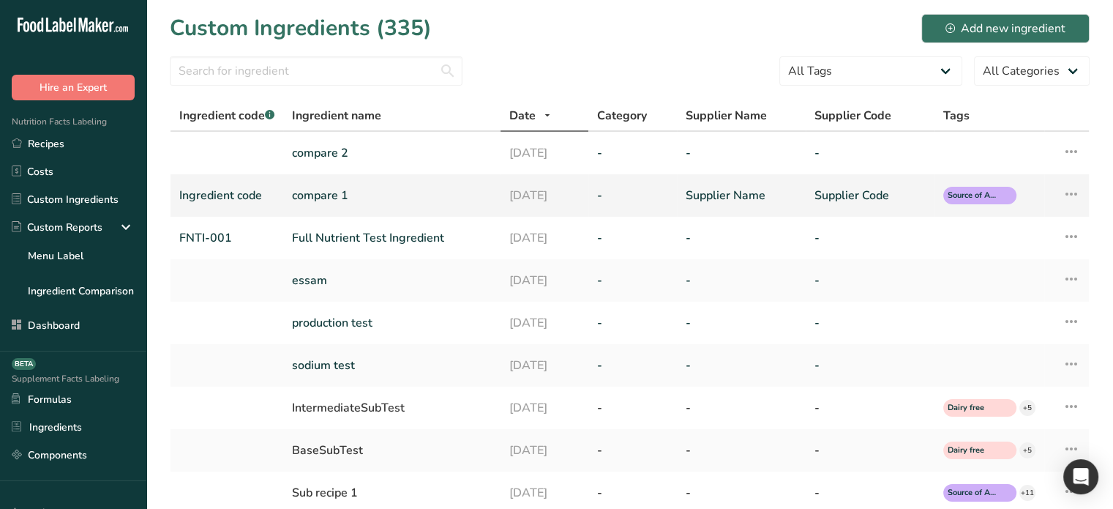
click at [1065, 185] on icon at bounding box center [1072, 194] width 18 height 26
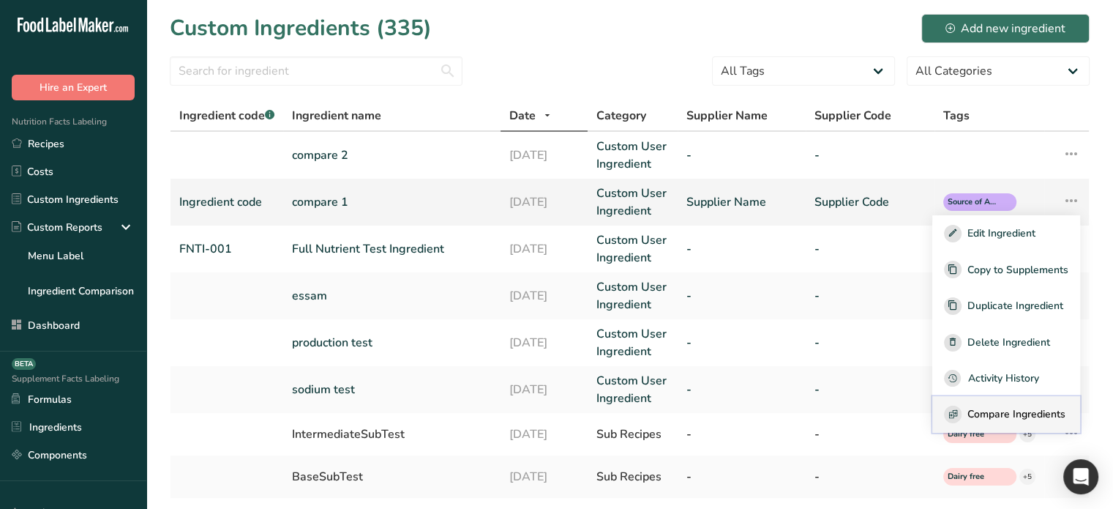
click at [1012, 412] on span "Compare Ingredients" at bounding box center [1016, 413] width 98 height 15
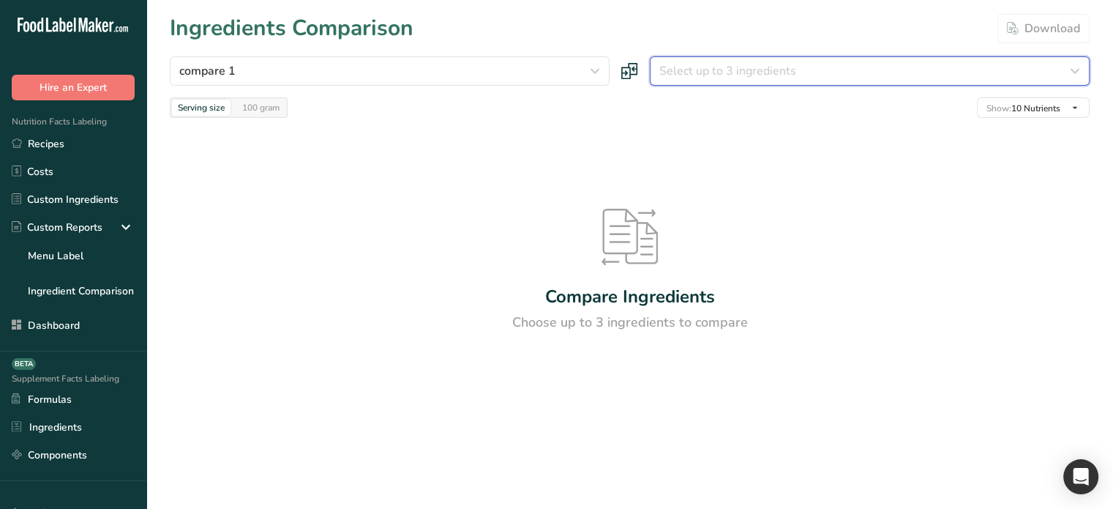
click at [782, 63] on span "Select up to 3 ingredients" at bounding box center [727, 71] width 137 height 18
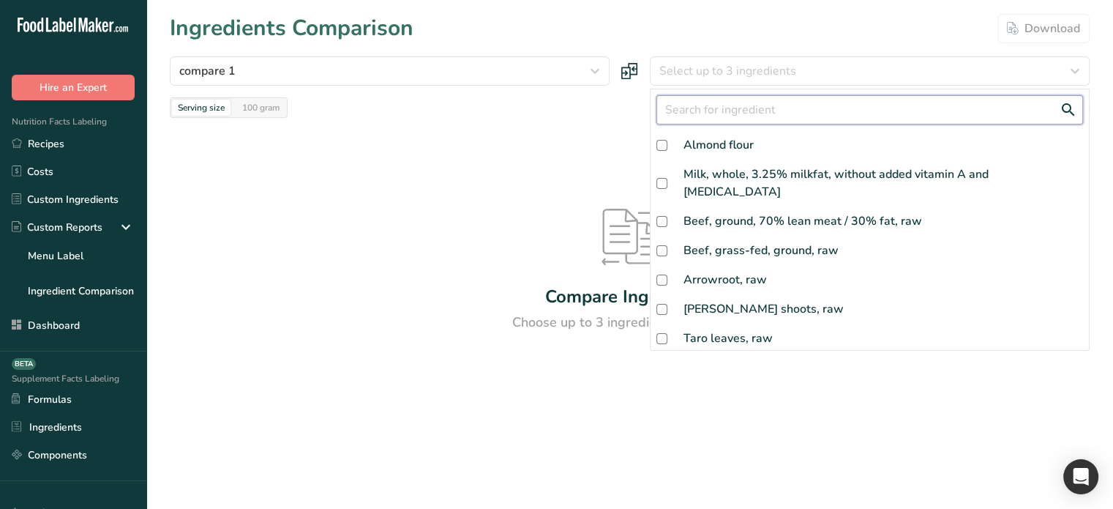
click at [738, 105] on input "text" at bounding box center [869, 109] width 427 height 29
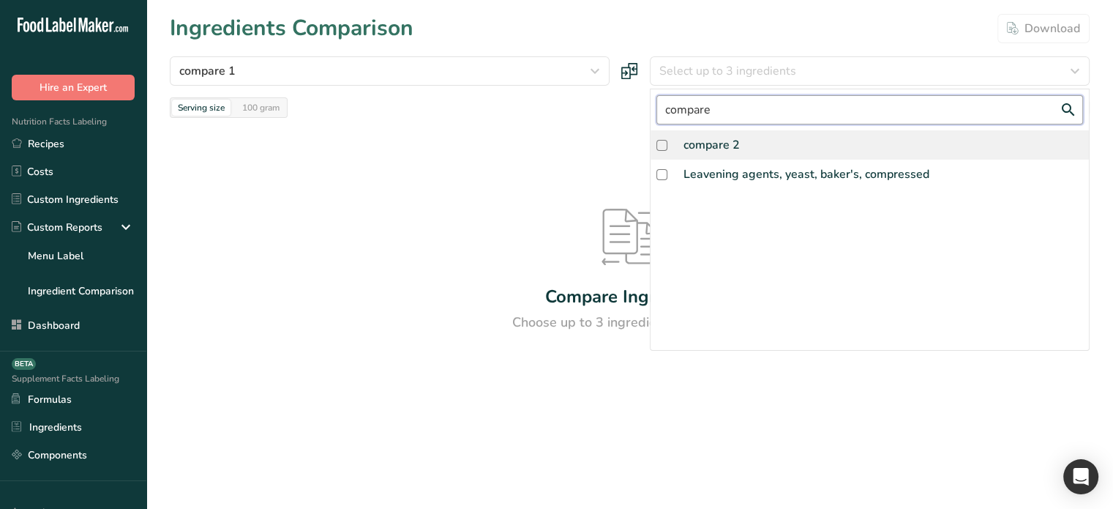
type input "compare"
click at [723, 146] on div "compare 2" at bounding box center [712, 145] width 56 height 18
checkbox input "true"
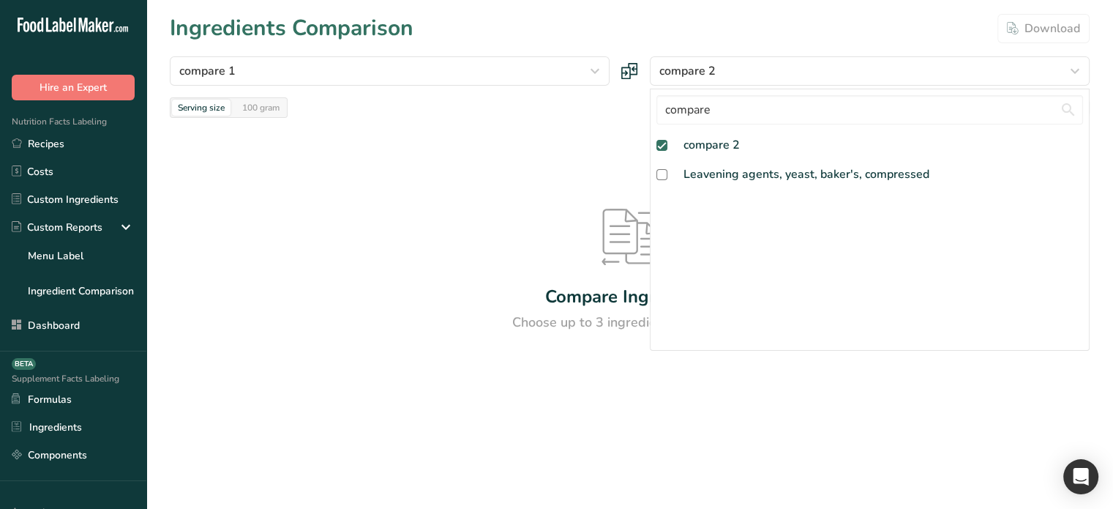
click at [498, 142] on div "Compare Ingredients Choose up to 3 ingredients to compare" at bounding box center [630, 270] width 920 height 305
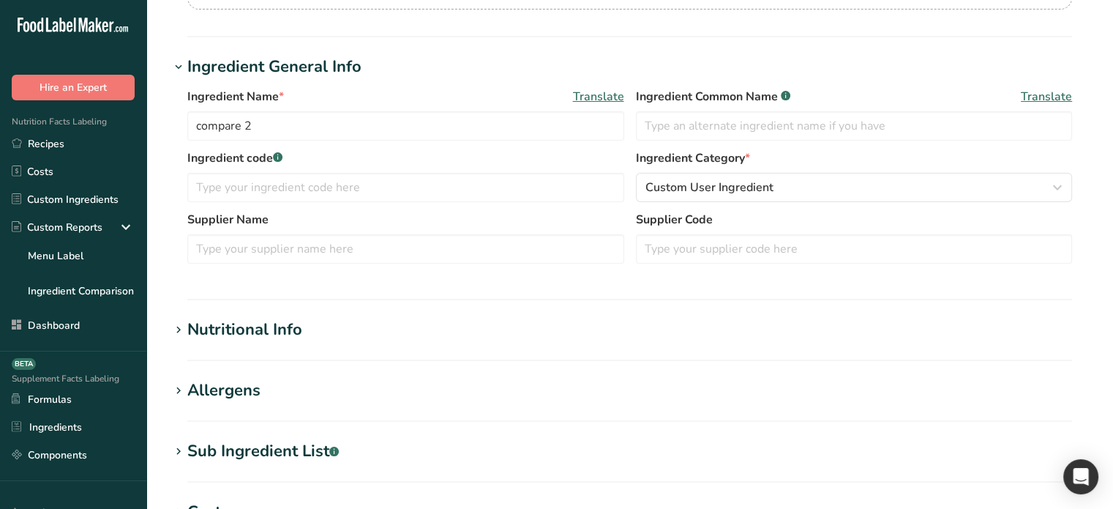
click at [251, 318] on div "Nutritional Info" at bounding box center [244, 330] width 115 height 24
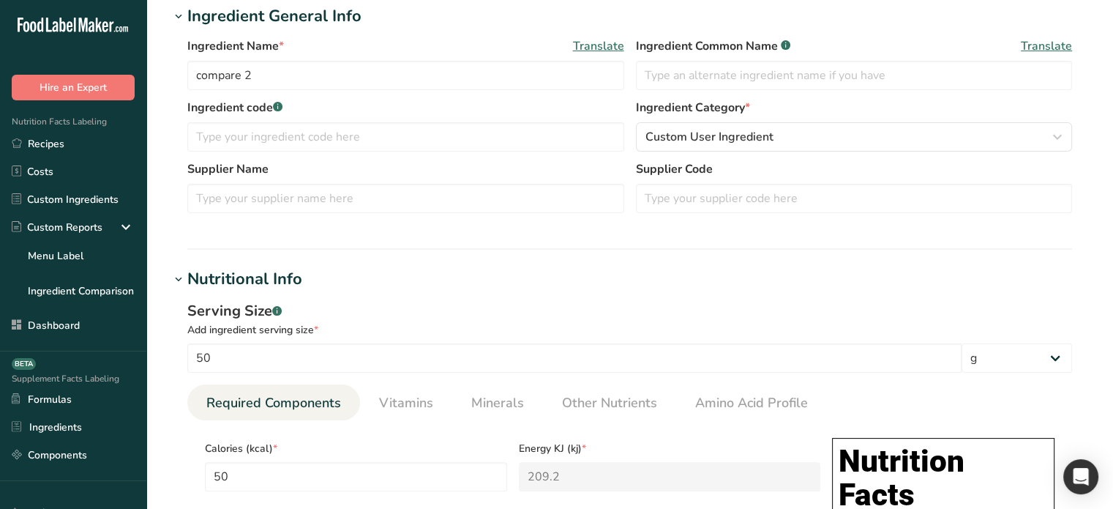
scroll to position [439, 0]
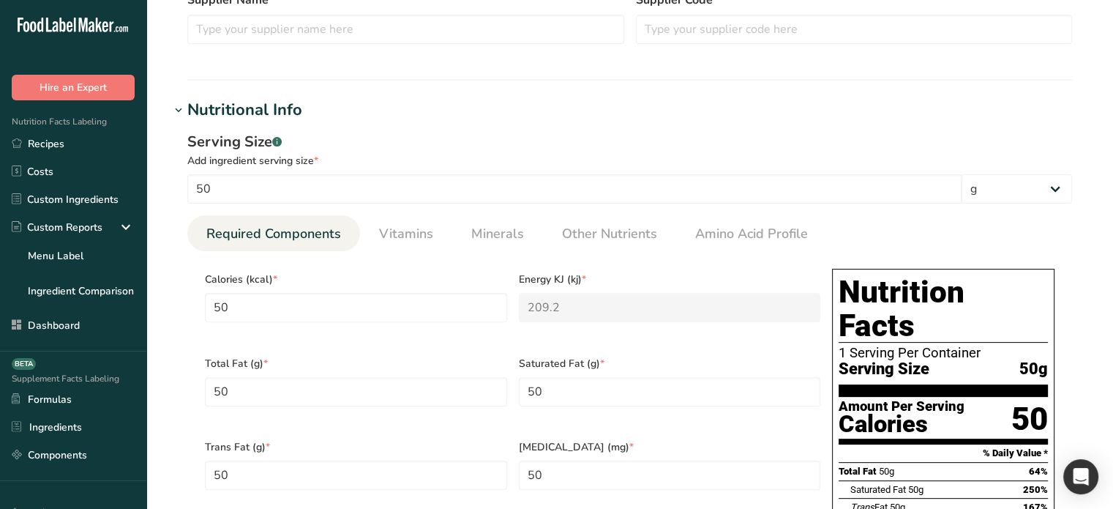
click at [403, 111] on h1 "Nutritional Info" at bounding box center [630, 110] width 920 height 24
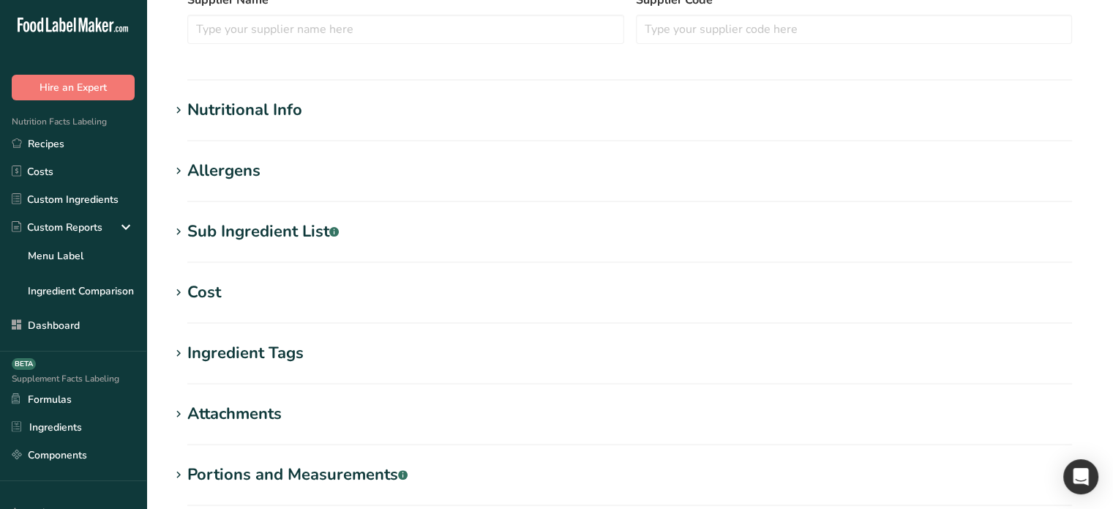
click at [373, 111] on h1 "Nutritional Info" at bounding box center [630, 110] width 920 height 24
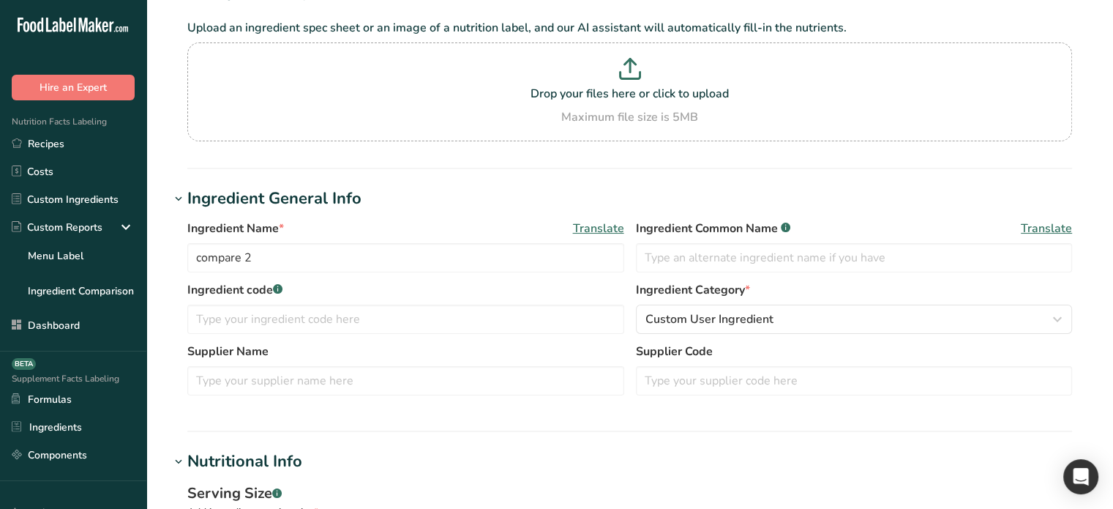
scroll to position [73, 0]
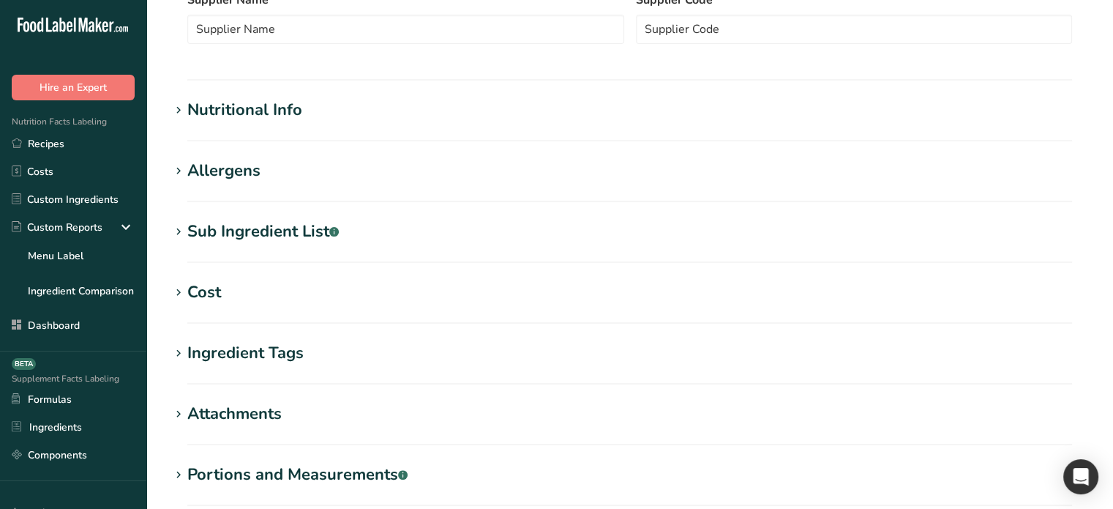
click at [249, 111] on div "Nutritional Info" at bounding box center [244, 110] width 115 height 24
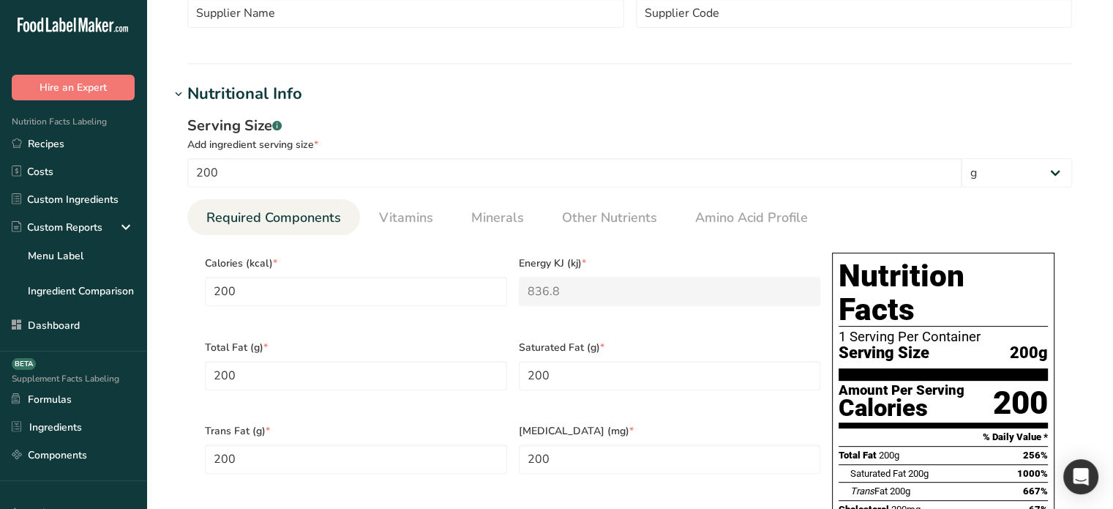
scroll to position [439, 0]
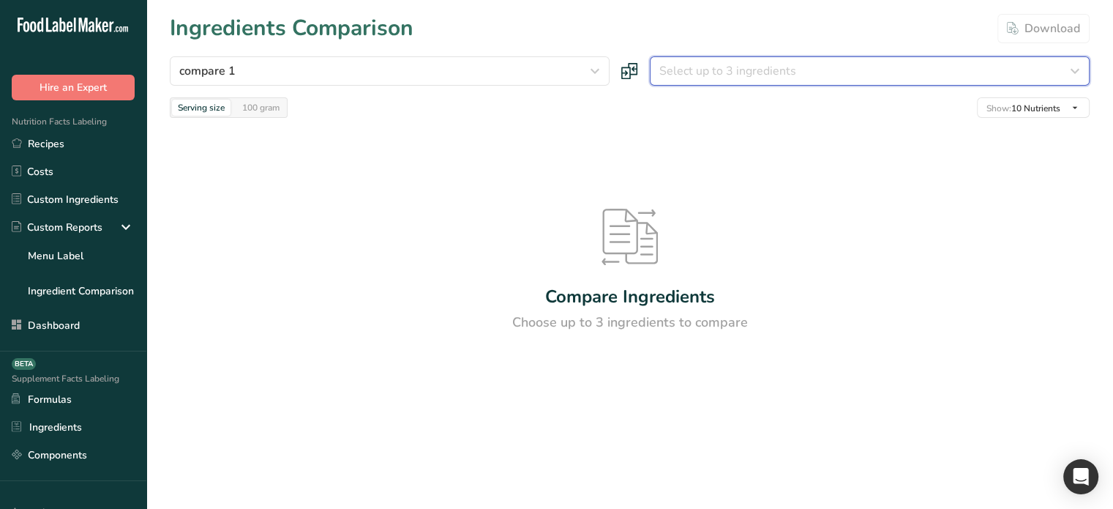
click at [757, 67] on span "Select up to 3 ingredients" at bounding box center [727, 71] width 137 height 18
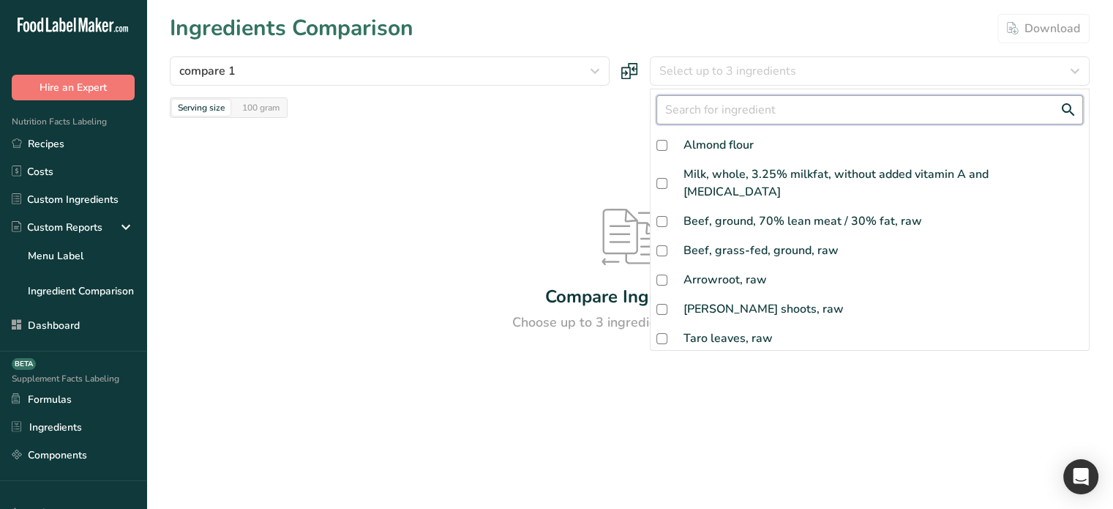
click at [731, 108] on input "text" at bounding box center [869, 109] width 427 height 29
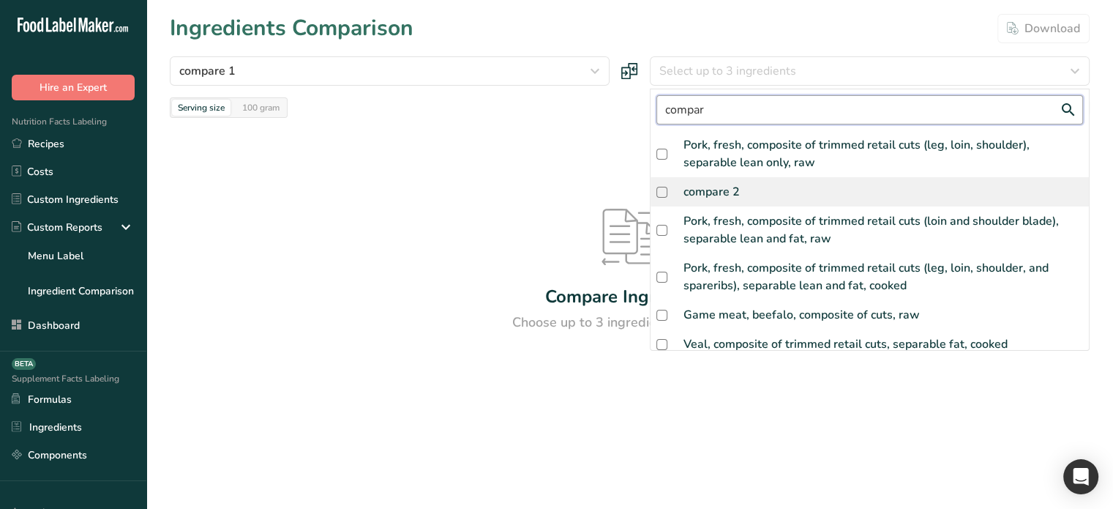
type input "compar"
click at [716, 190] on div "compar Pork, fresh, composite of trimmed retail cuts (leg, loin, shoulder), sep…" at bounding box center [870, 220] width 440 height 262
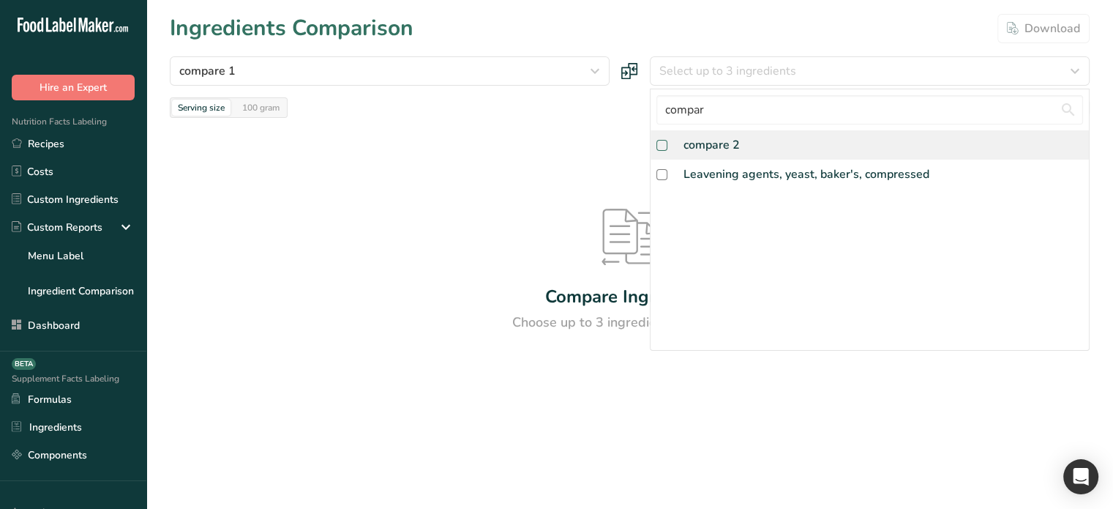
click at [668, 146] on label at bounding box center [664, 145] width 17 height 11
click at [666, 146] on input "checkbox" at bounding box center [661, 146] width 10 height 10
checkbox input "false"
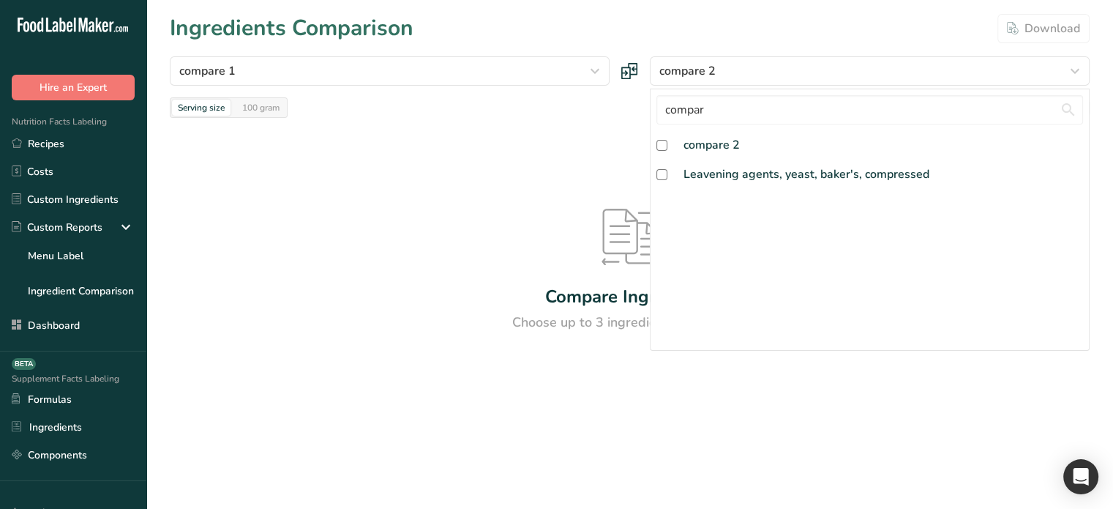
click at [485, 184] on div "Compare Ingredients Choose up to 3 ingredients to compare" at bounding box center [630, 270] width 920 height 305
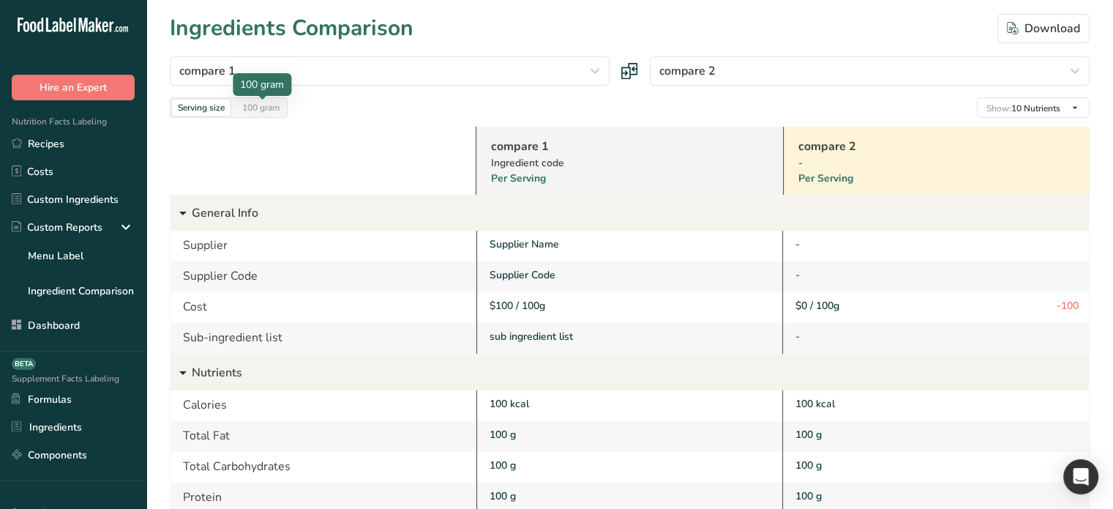
click at [262, 105] on div "100 gram" at bounding box center [260, 108] width 49 height 16
click at [211, 110] on div "Serving size" at bounding box center [201, 108] width 59 height 16
click at [269, 102] on div "100 gram" at bounding box center [260, 108] width 49 height 16
click at [208, 109] on div "Serving size" at bounding box center [201, 108] width 59 height 16
click at [269, 108] on div "100 gram" at bounding box center [260, 108] width 49 height 16
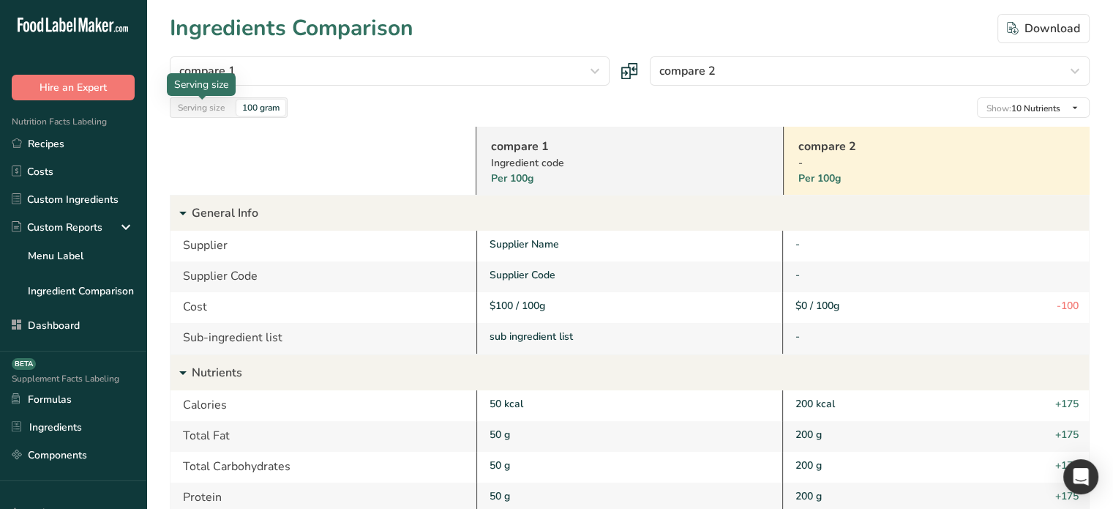
click at [207, 113] on div "Serving size" at bounding box center [201, 108] width 59 height 16
click at [250, 111] on div "100 gram" at bounding box center [260, 108] width 49 height 16
click at [195, 108] on div "Serving size" at bounding box center [201, 108] width 59 height 16
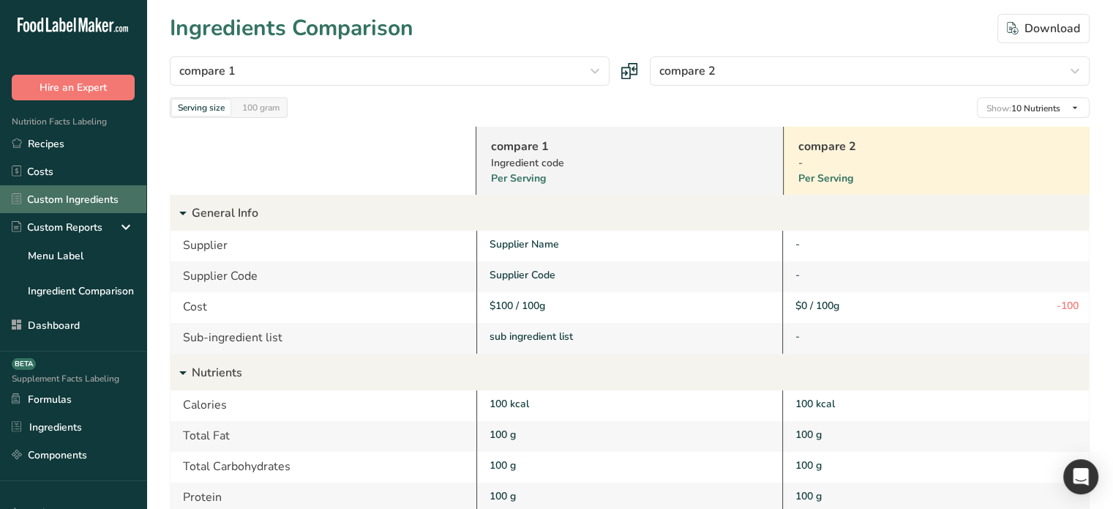
click at [59, 201] on link "Custom Ingredients" at bounding box center [73, 199] width 146 height 28
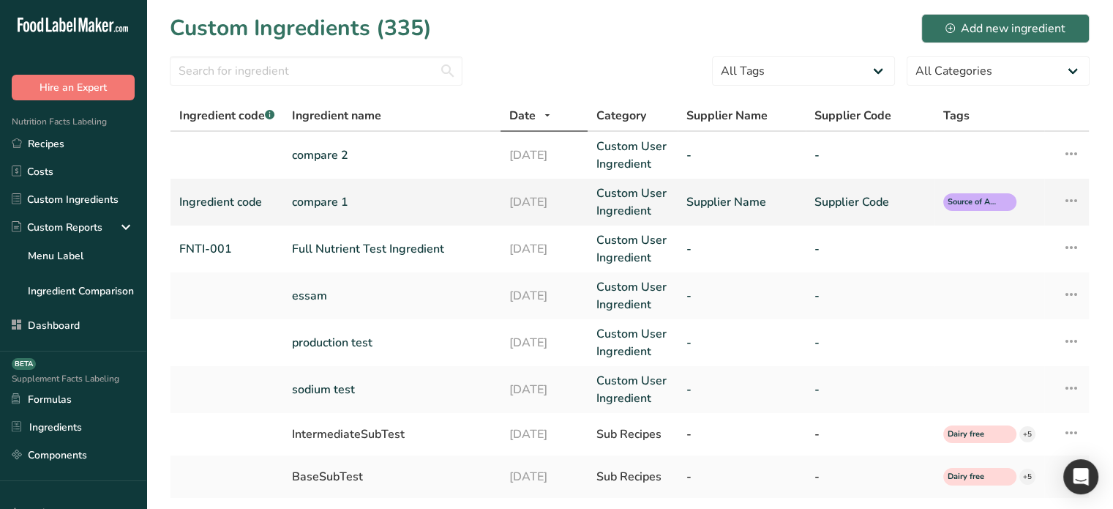
click at [1072, 202] on icon at bounding box center [1072, 200] width 18 height 26
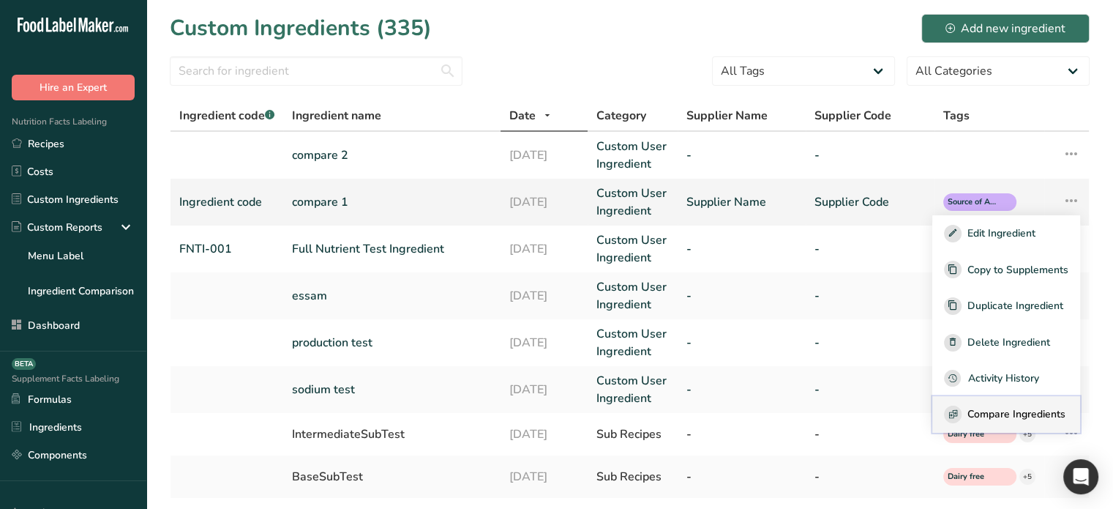
click at [1005, 409] on span "Compare Ingredients" at bounding box center [1016, 413] width 98 height 15
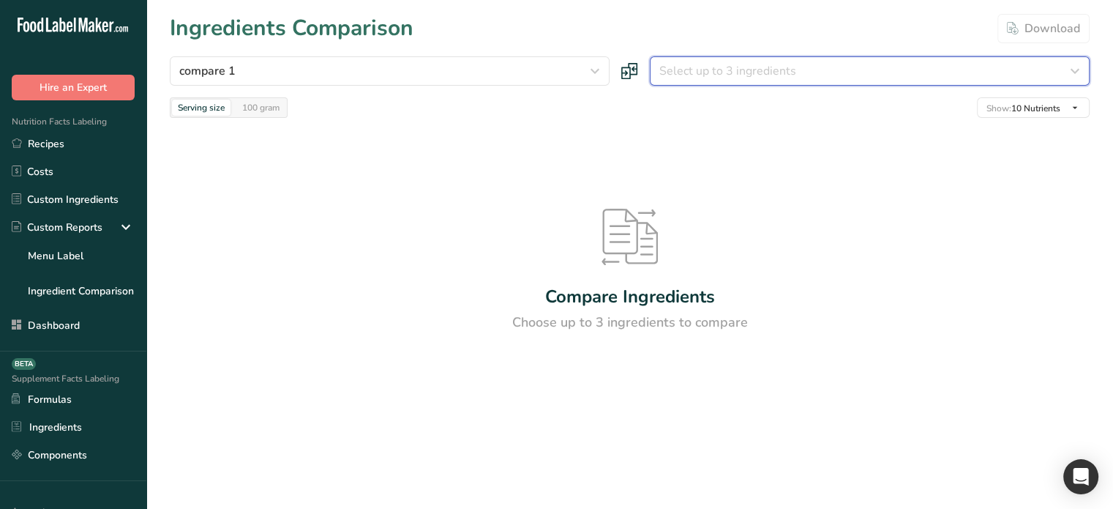
click at [789, 72] on span "Select up to 3 ingredients" at bounding box center [727, 71] width 137 height 18
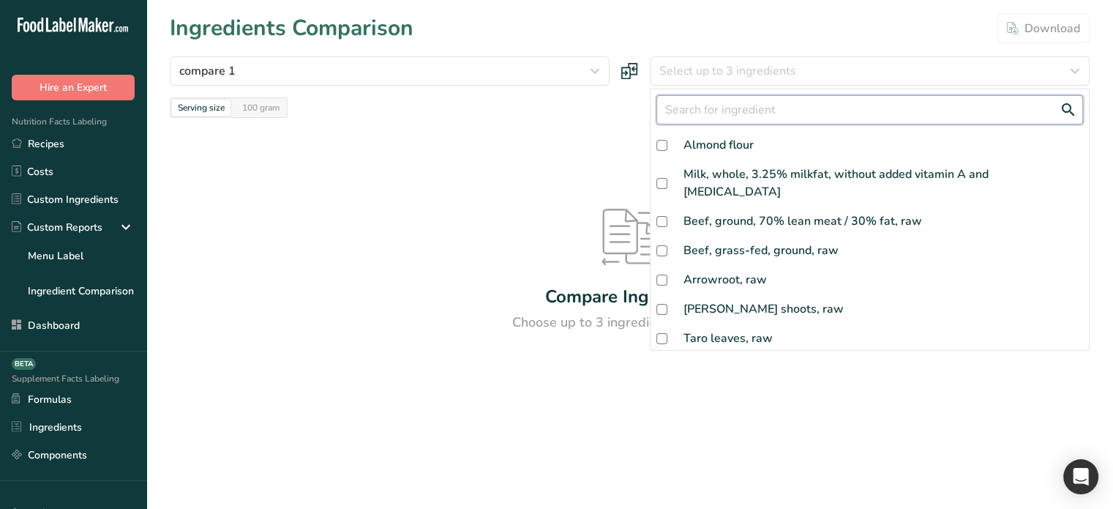
click at [738, 111] on input "text" at bounding box center [869, 109] width 427 height 29
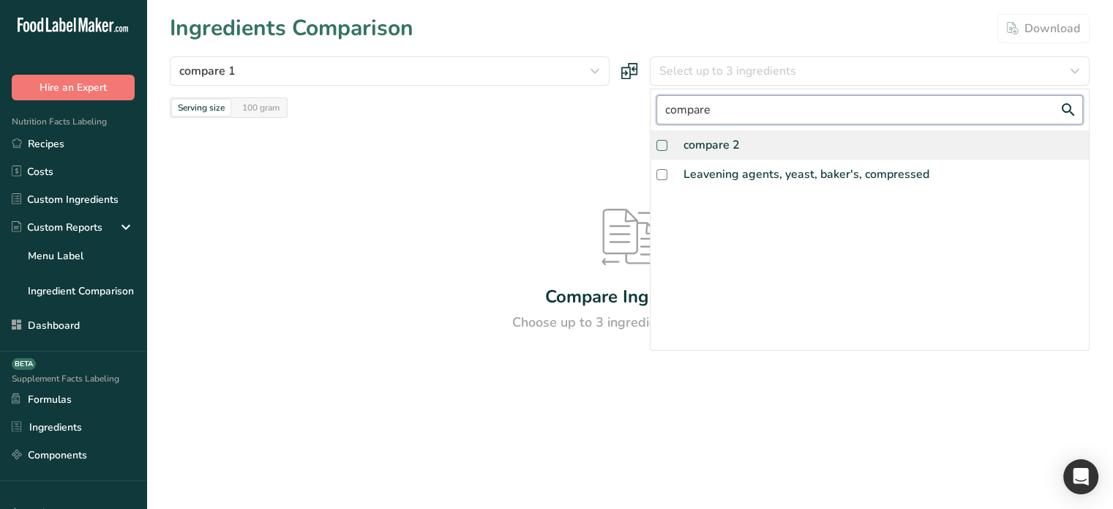
type input "compare"
click at [665, 146] on span at bounding box center [661, 145] width 11 height 11
click at [665, 146] on input "checkbox" at bounding box center [661, 146] width 10 height 10
checkbox input "false"
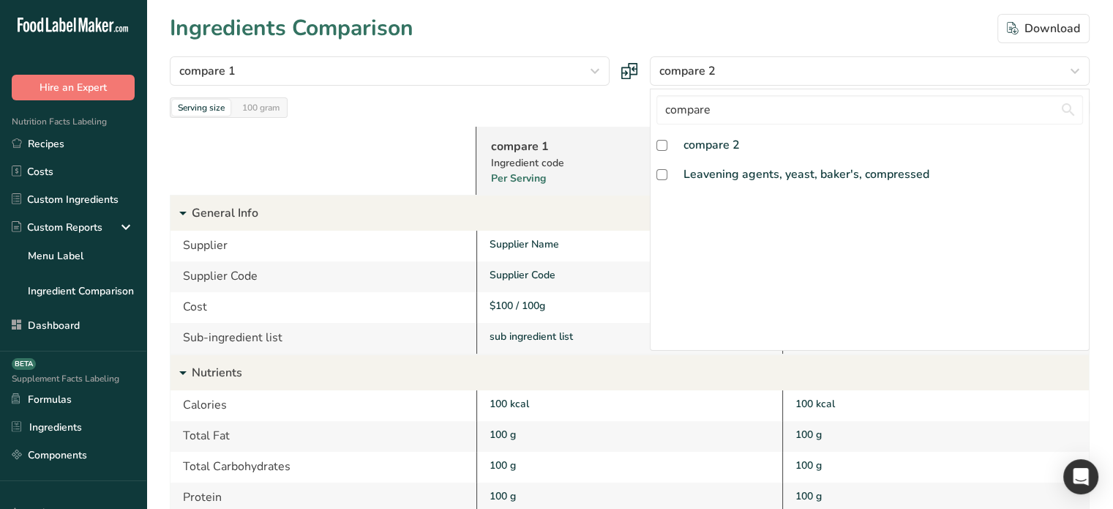
click at [442, 159] on div at bounding box center [323, 161] width 306 height 68
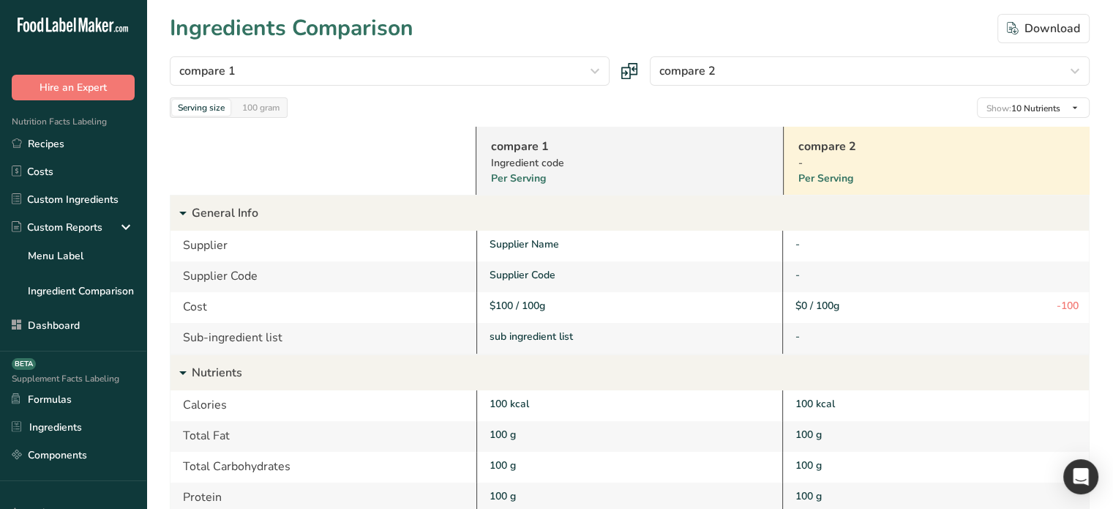
click at [276, 98] on div "Serving size 100 gram" at bounding box center [229, 107] width 118 height 20
click at [260, 108] on div "100 gram" at bounding box center [260, 108] width 49 height 16
click at [203, 113] on div "Serving size" at bounding box center [201, 108] width 59 height 16
click at [51, 197] on link "Custom Ingredients" at bounding box center [73, 199] width 146 height 28
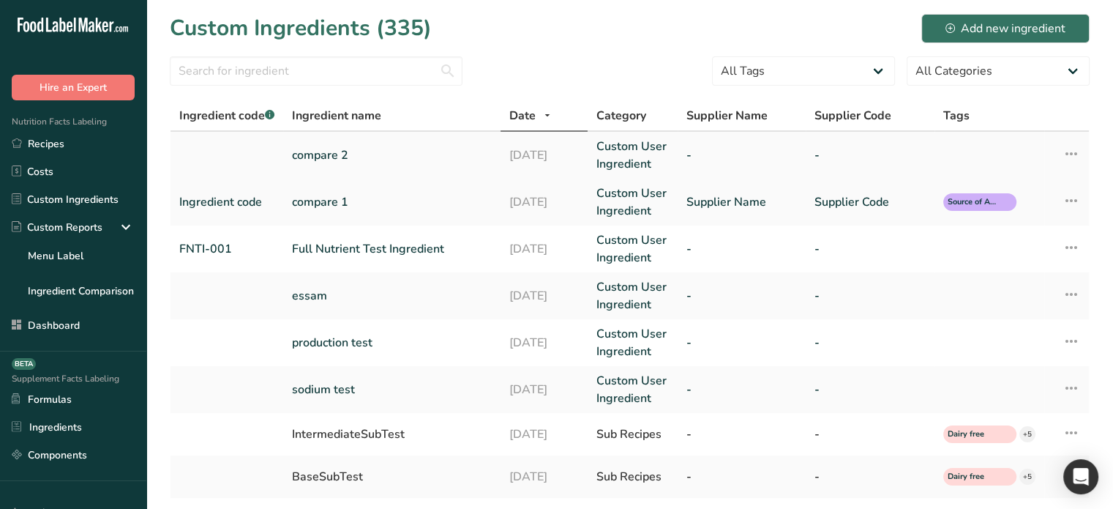
click at [1071, 156] on icon at bounding box center [1072, 154] width 18 height 26
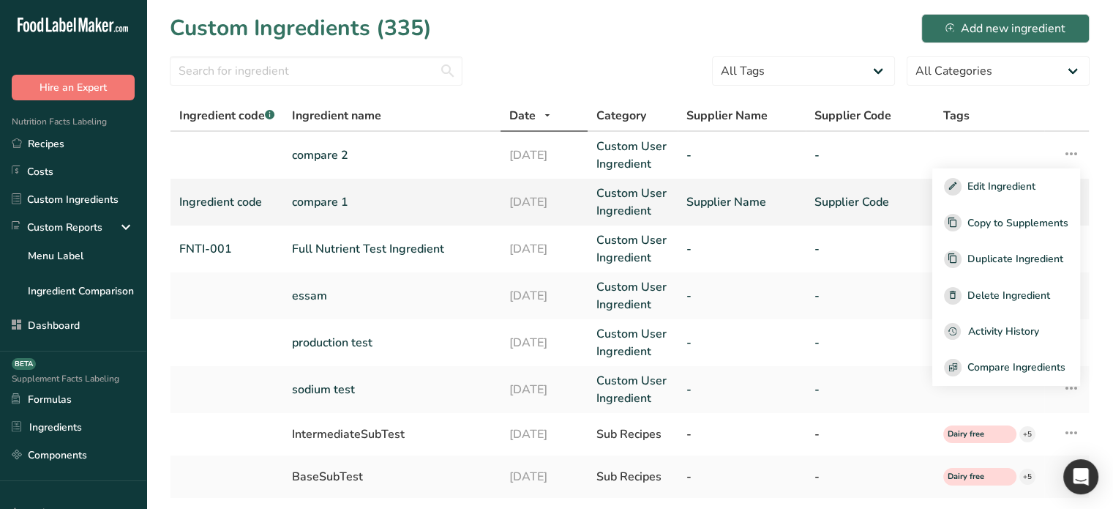
click at [719, 206] on link "Supplier Name" at bounding box center [741, 202] width 111 height 18
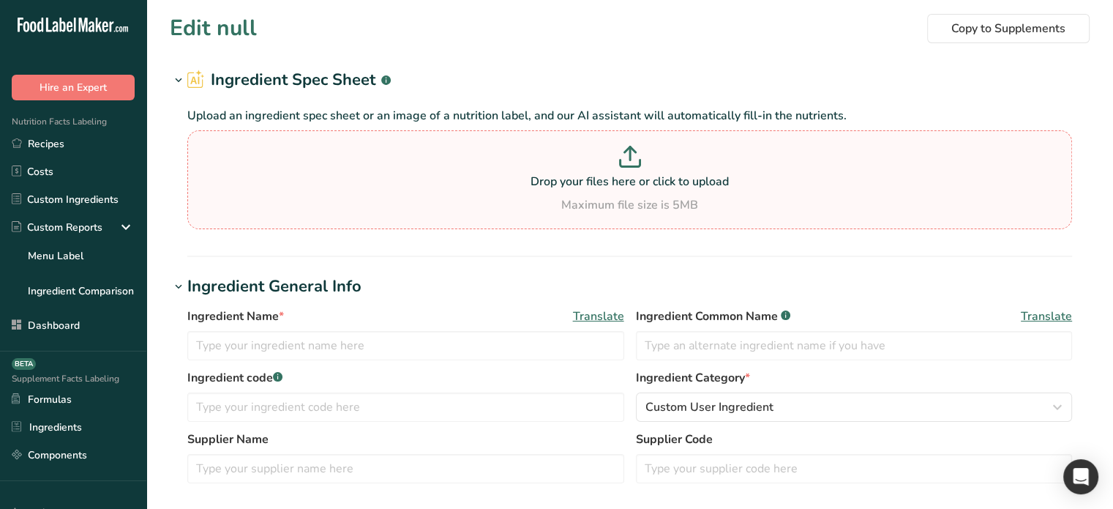
type input "compare 1"
type input "Ingredient Common Name"
type input "Ingredient code"
type input "Supplier Name"
type input "Supplier Code"
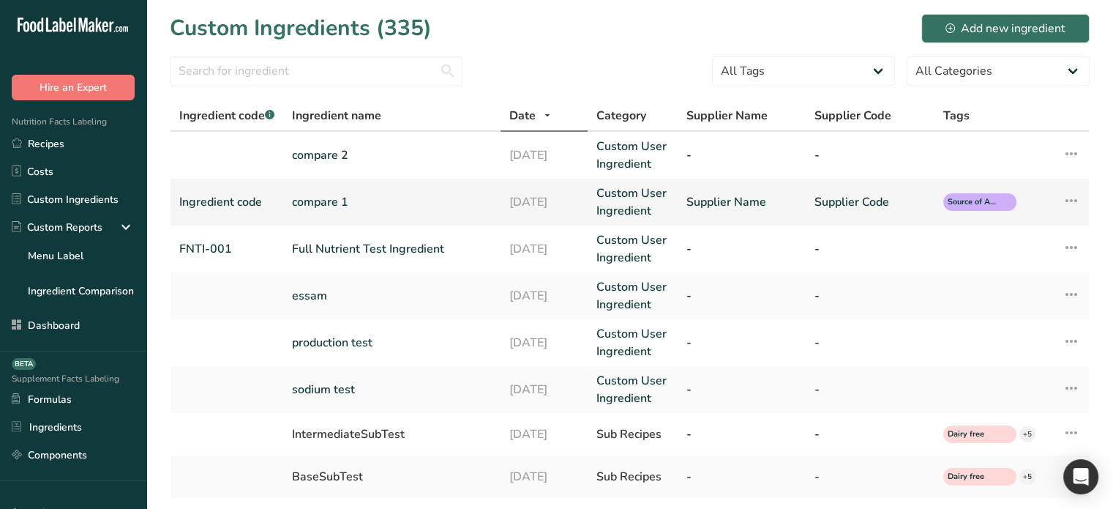
click at [1065, 202] on icon at bounding box center [1072, 200] width 18 height 26
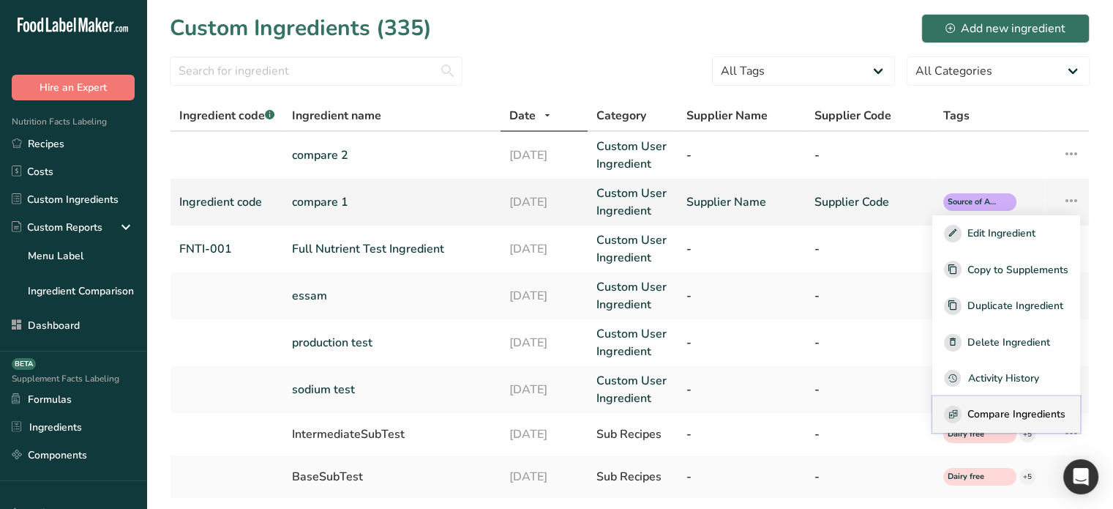
click at [1001, 411] on span "Compare Ingredients" at bounding box center [1016, 413] width 98 height 15
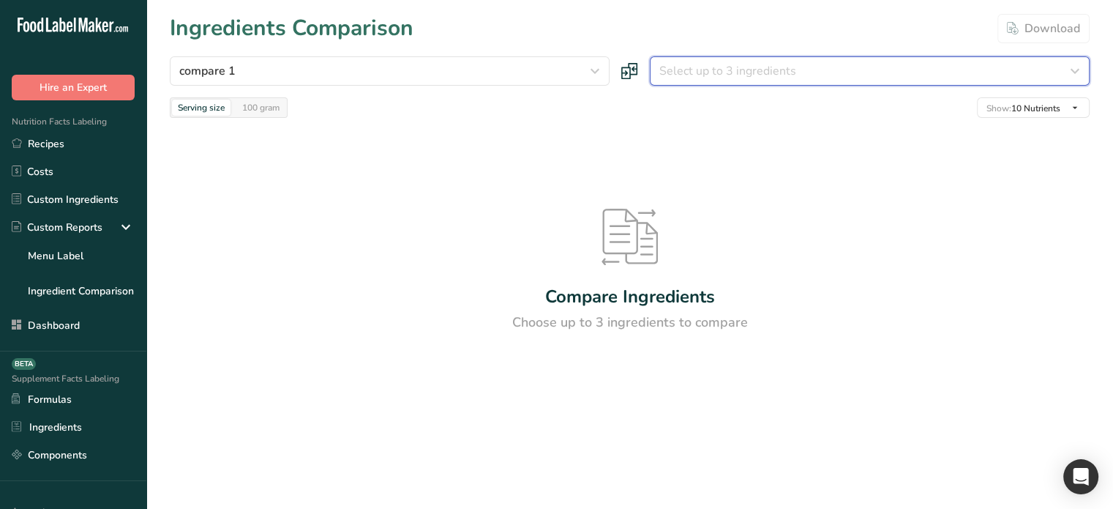
click at [838, 76] on div "Select up to 3 ingredients" at bounding box center [865, 71] width 412 height 18
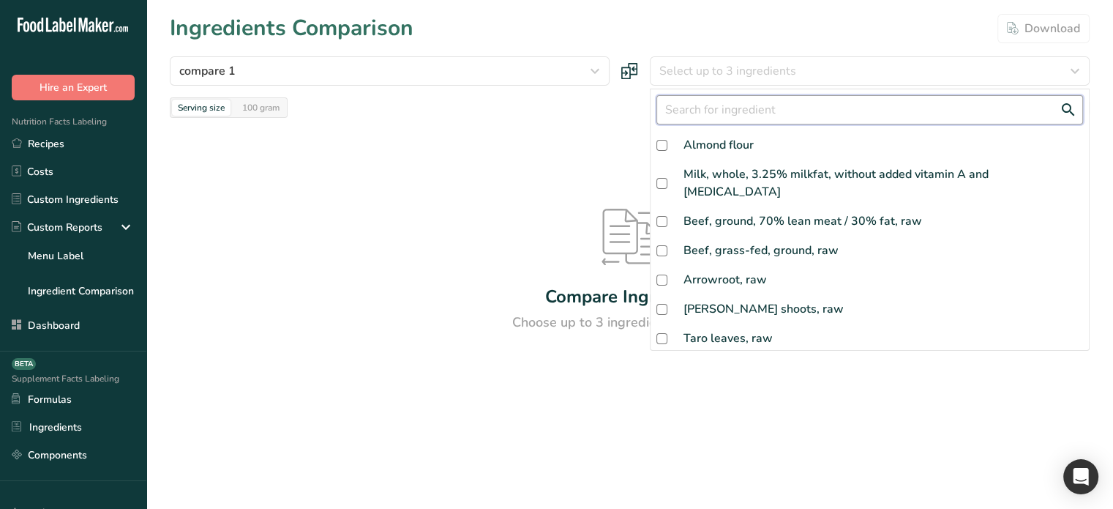
click at [749, 110] on input "text" at bounding box center [869, 109] width 427 height 29
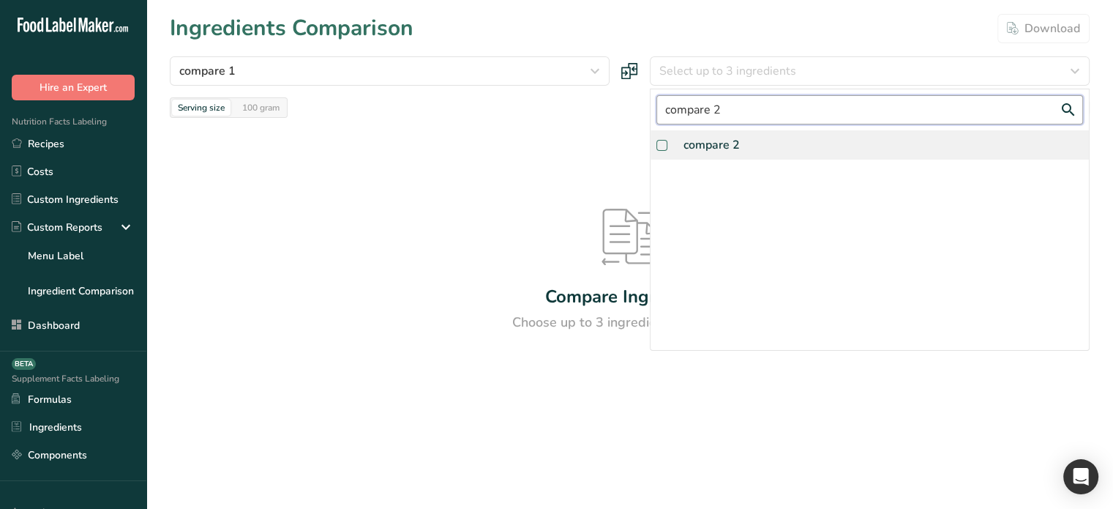
type input "compare 2"
click at [672, 143] on label at bounding box center [664, 145] width 17 height 11
click at [666, 143] on input "checkbox" at bounding box center [661, 146] width 10 height 10
checkbox input "false"
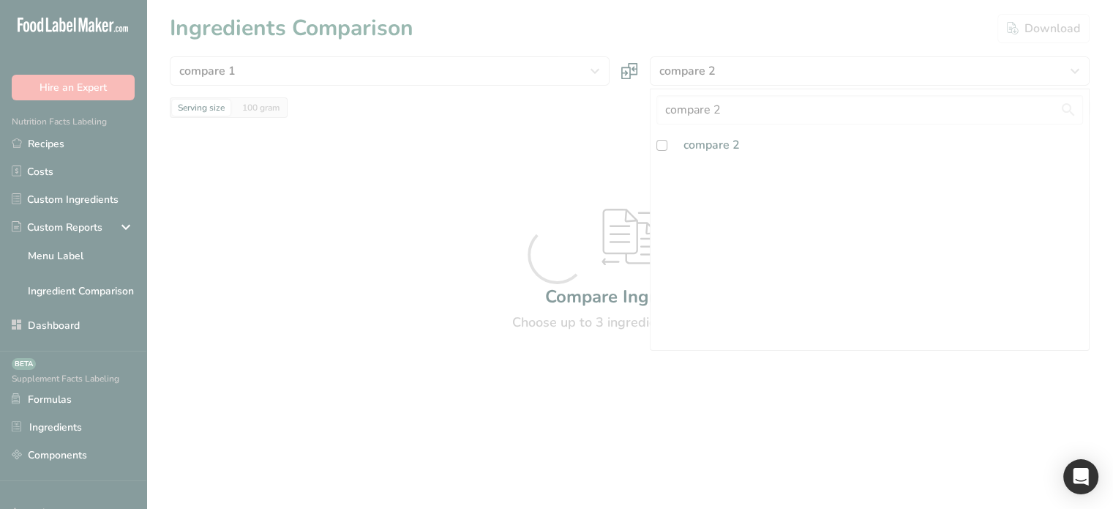
click at [596, 154] on div at bounding box center [556, 254] width 1113 height 509
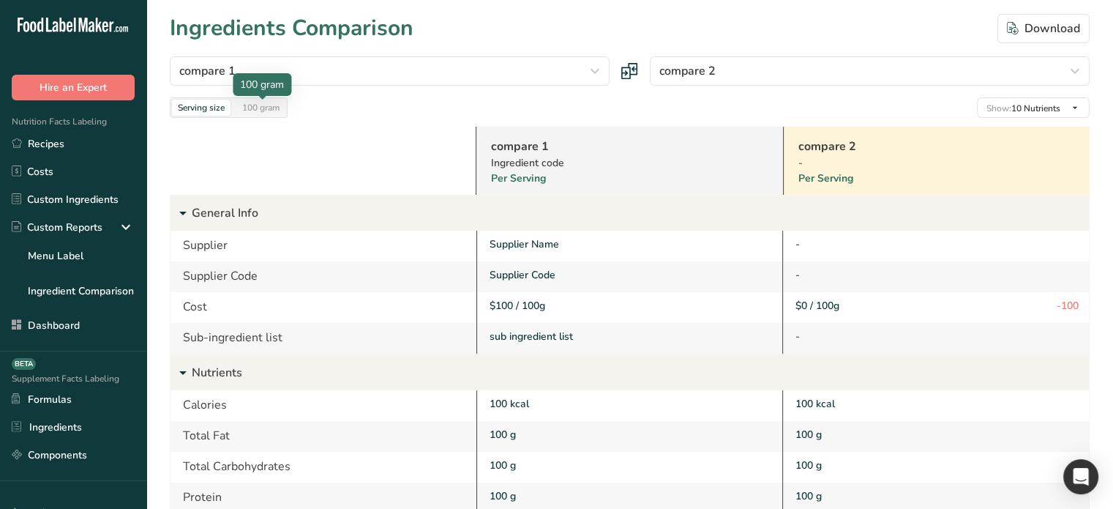
click at [274, 108] on div "100 gram" at bounding box center [260, 108] width 49 height 16
click at [221, 108] on div "Serving size" at bounding box center [201, 108] width 59 height 16
click at [275, 107] on div "100 gram" at bounding box center [260, 108] width 49 height 16
click at [195, 106] on div "Serving size" at bounding box center [201, 108] width 59 height 16
